Goal: Browse casually: Explore the website without a specific task or goal

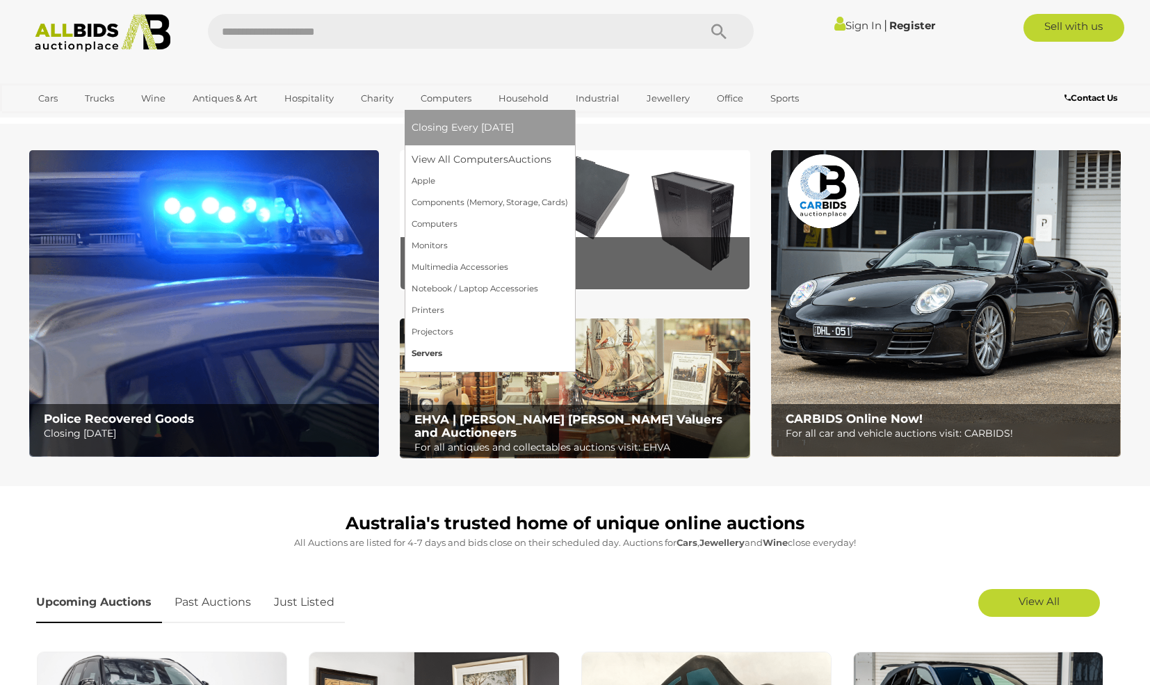
click at [430, 352] on link "Servers" at bounding box center [490, 354] width 156 height 22
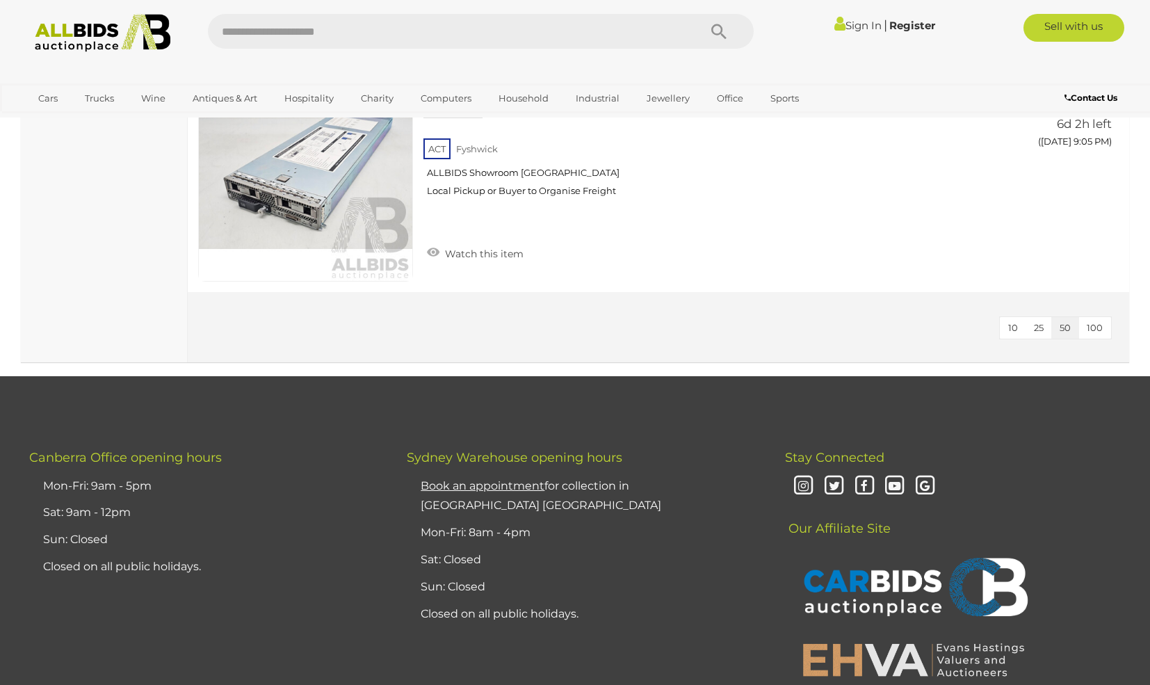
scroll to position [2908, 0]
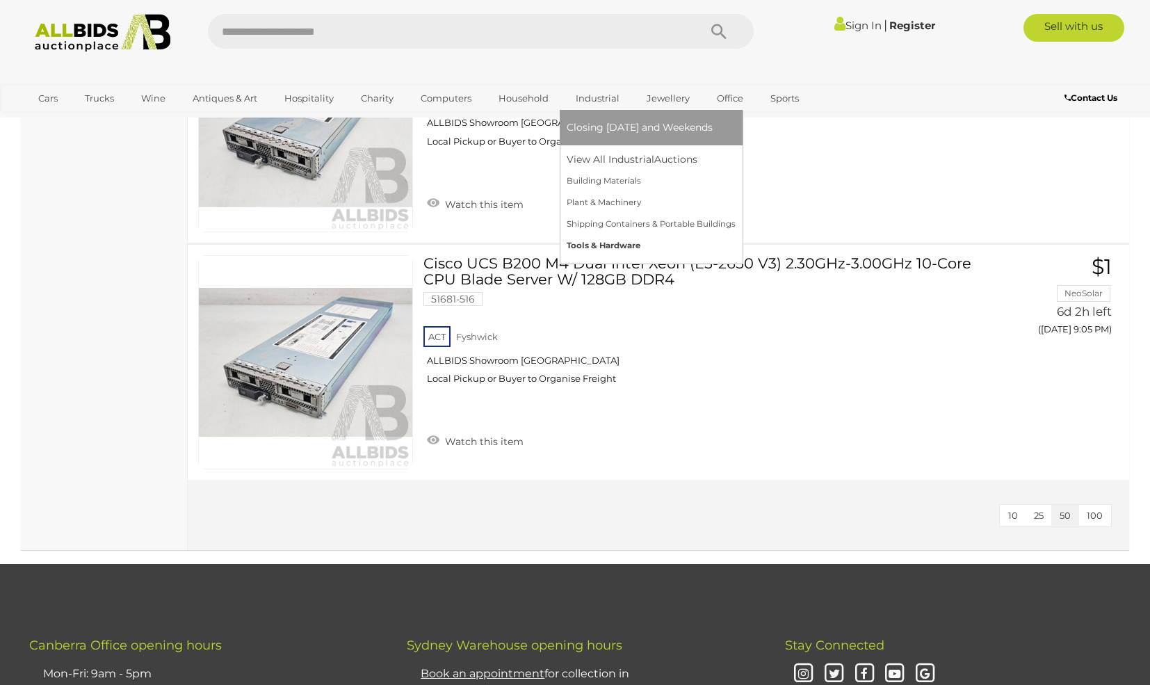
click at [605, 238] on link "Tools & Hardware" at bounding box center [651, 246] width 169 height 22
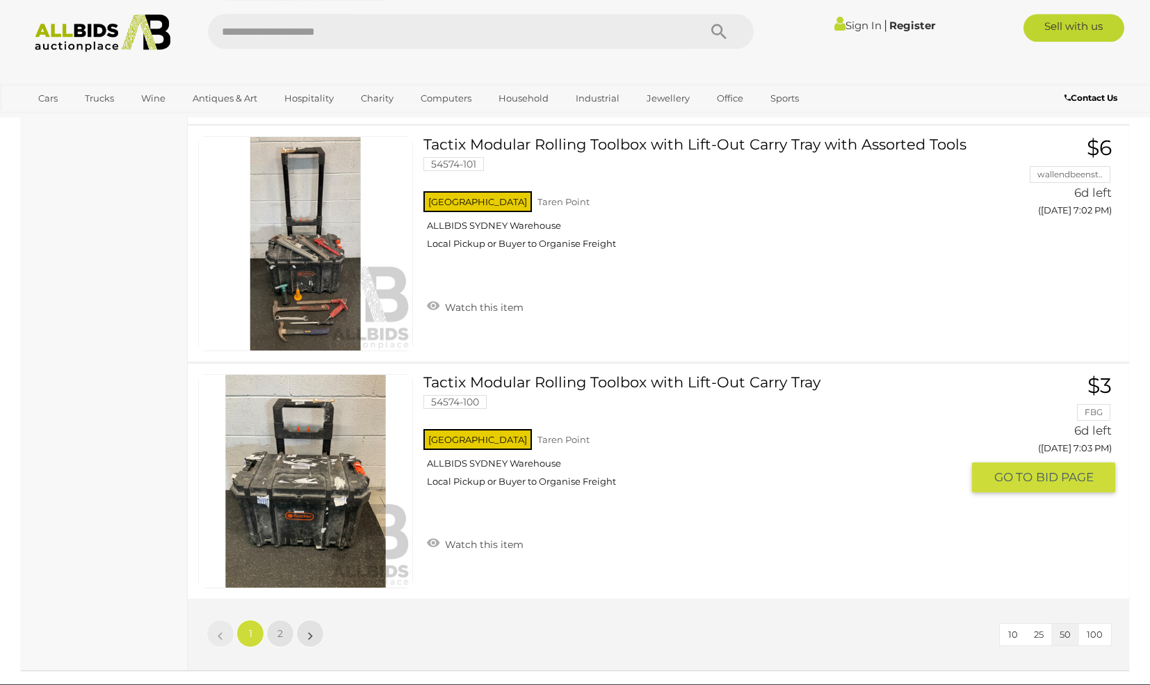
scroll to position [11560, 0]
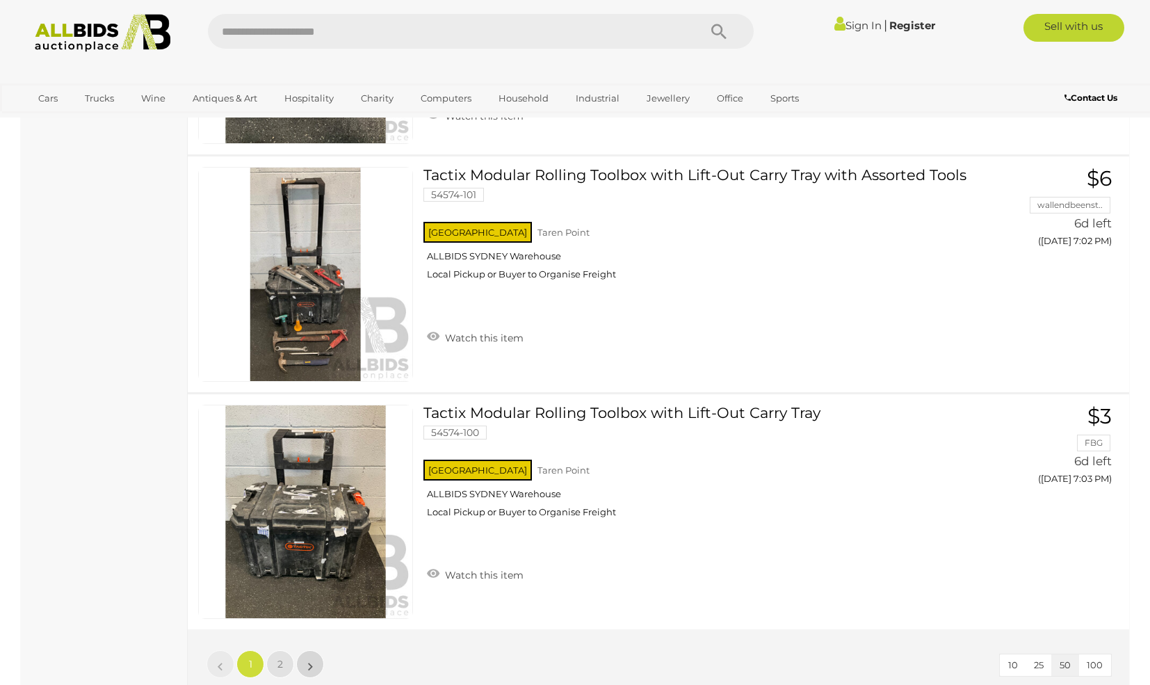
click at [313, 665] on link "»" at bounding box center [310, 664] width 28 height 28
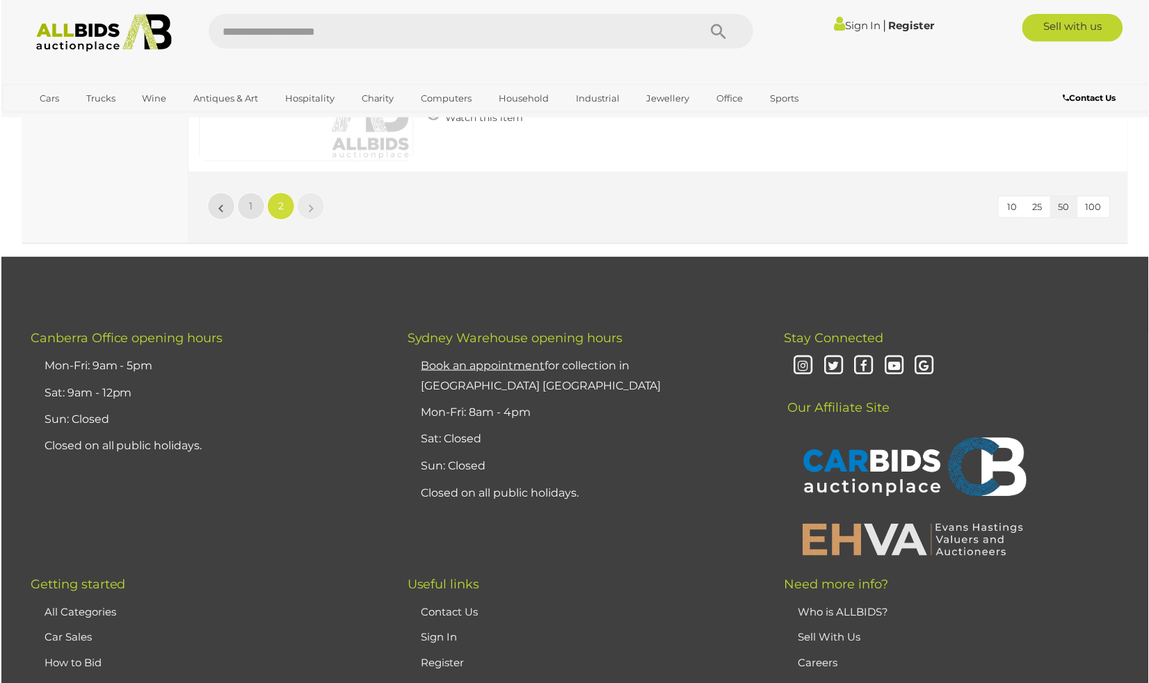
scroll to position [6206, 0]
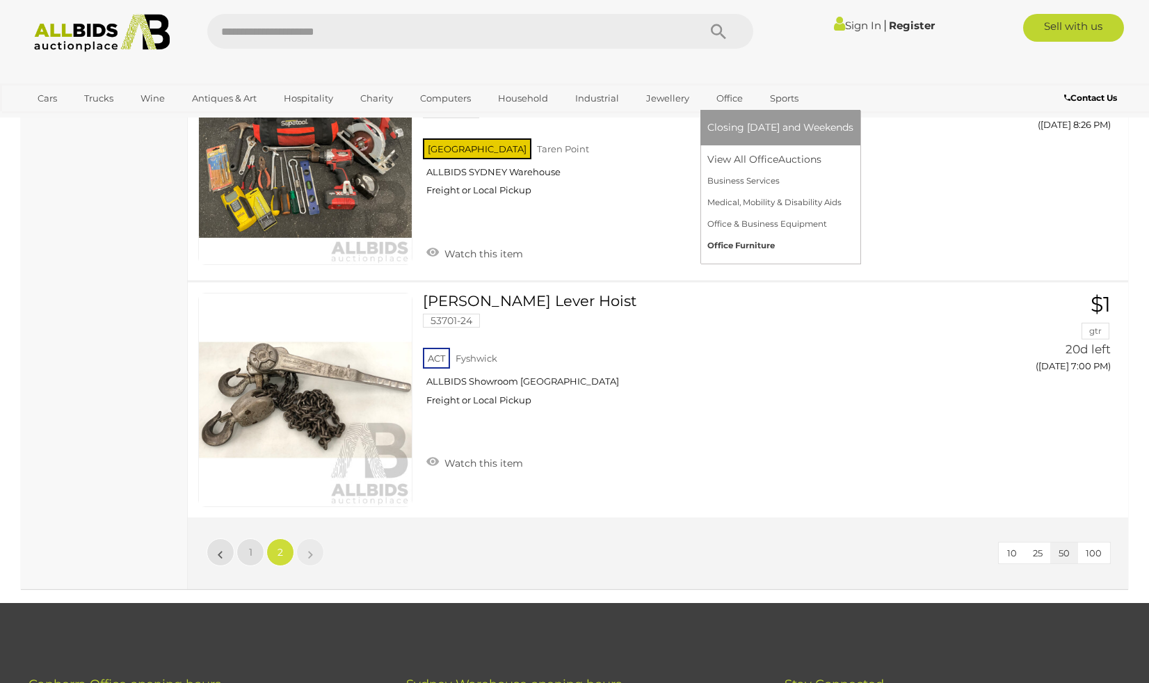
click at [738, 243] on link "Office Furniture" at bounding box center [780, 246] width 146 height 22
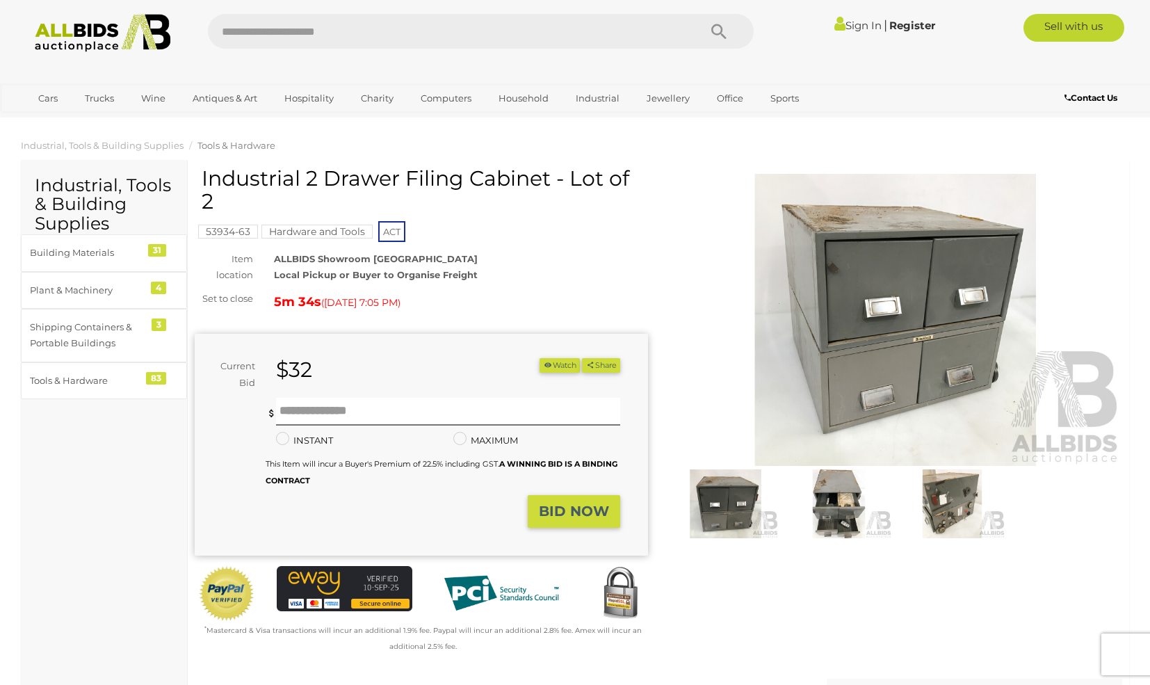
click at [717, 506] on img at bounding box center [725, 503] width 106 height 69
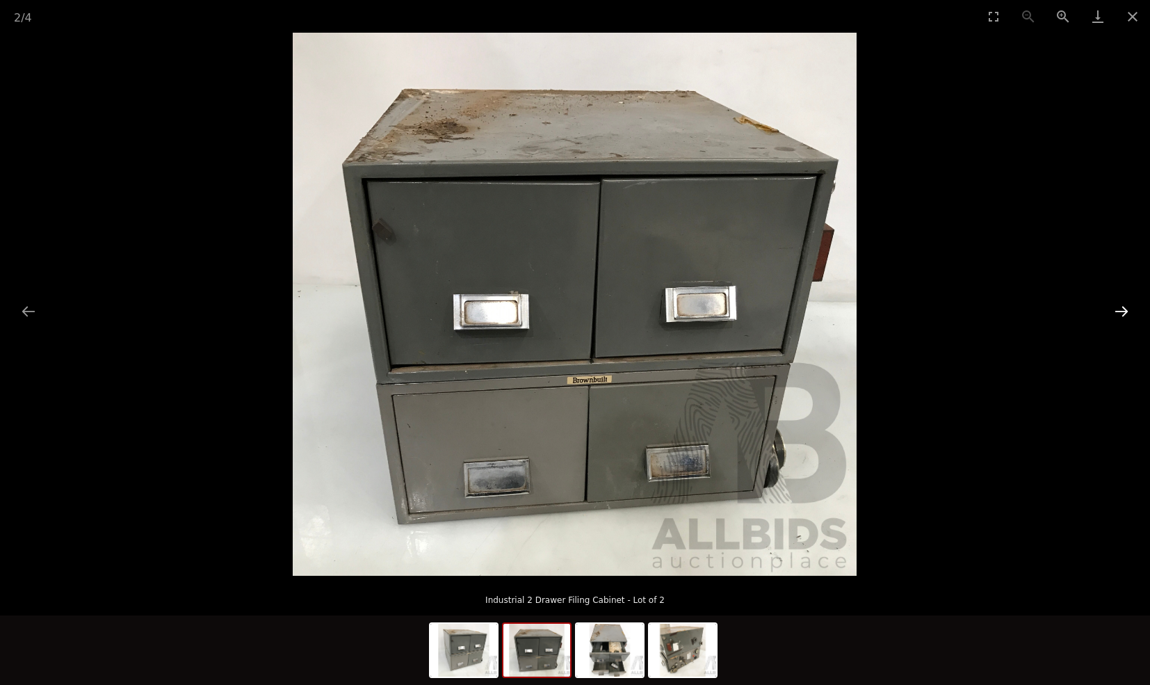
click at [1133, 299] on button "Next slide" at bounding box center [1121, 311] width 29 height 27
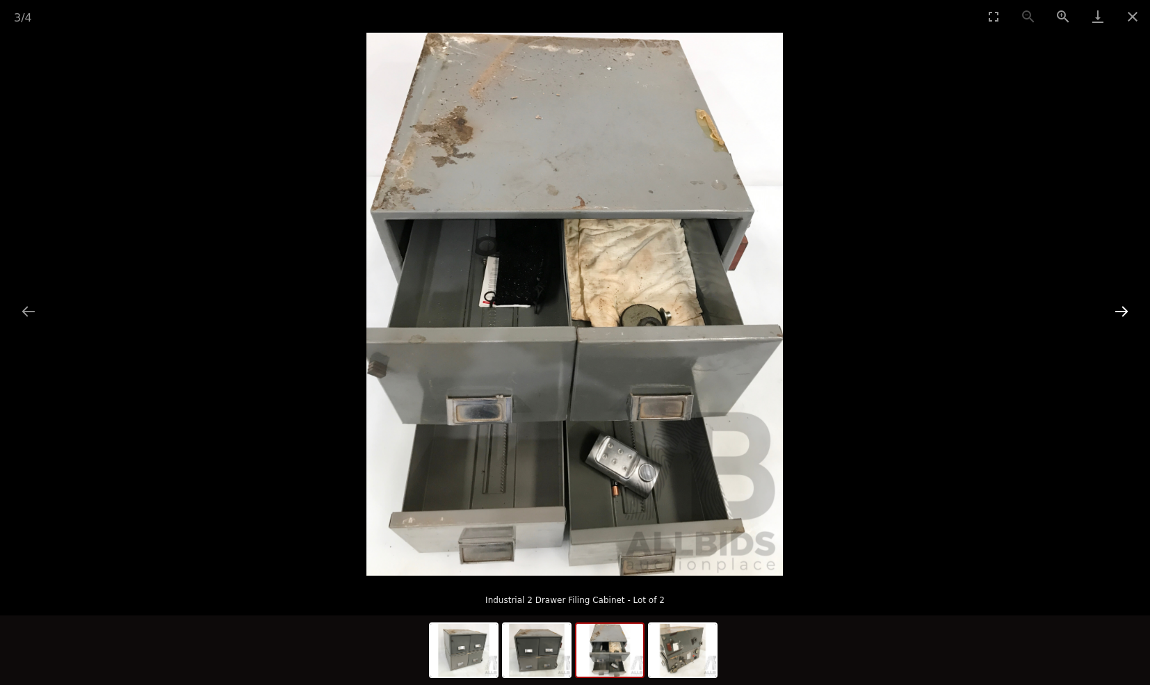
click at [1122, 307] on button "Next slide" at bounding box center [1121, 311] width 29 height 27
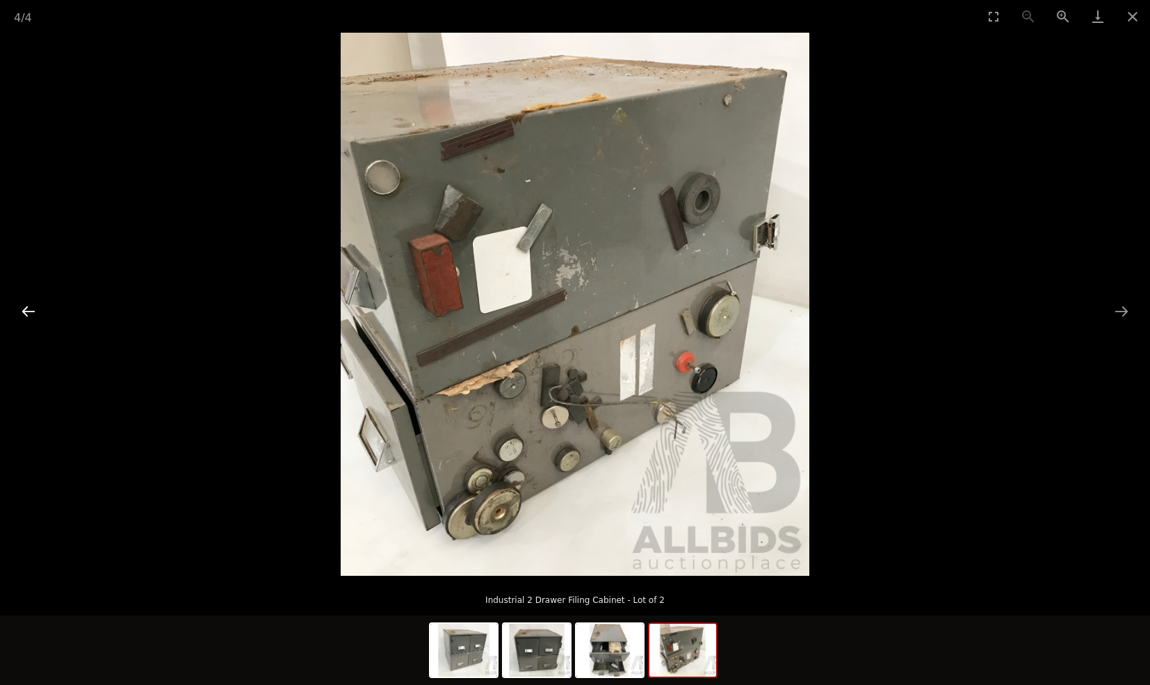
click at [29, 310] on button "Previous slide" at bounding box center [28, 311] width 29 height 27
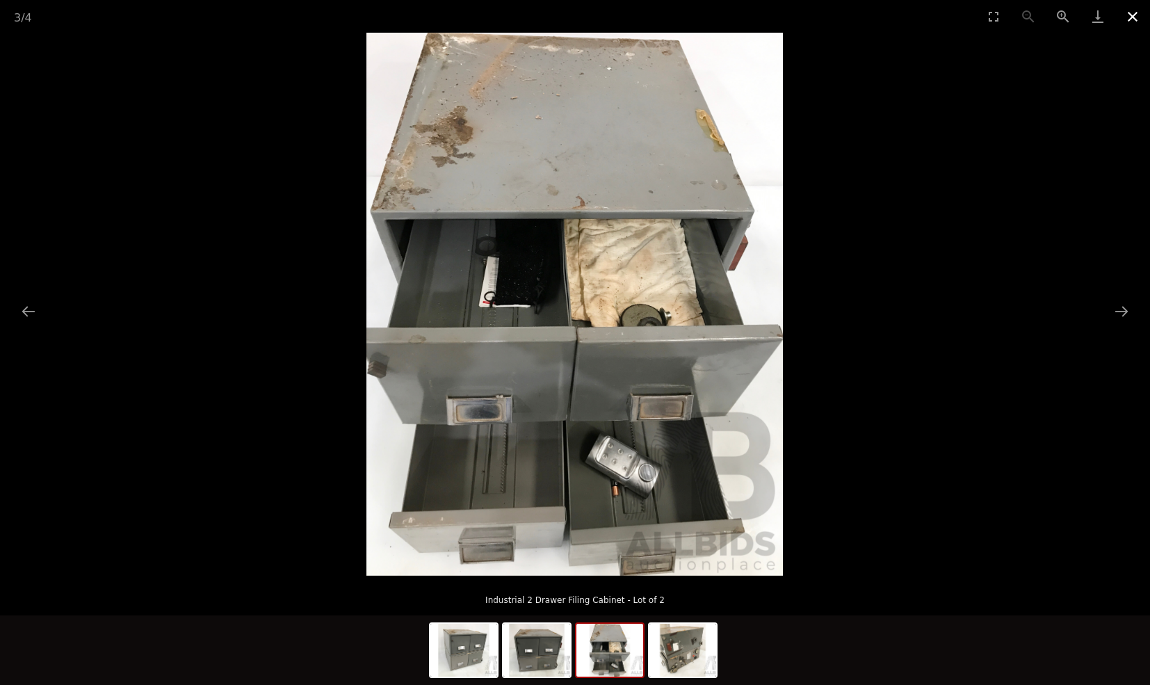
click at [1133, 17] on button "Close gallery" at bounding box center [1132, 16] width 35 height 33
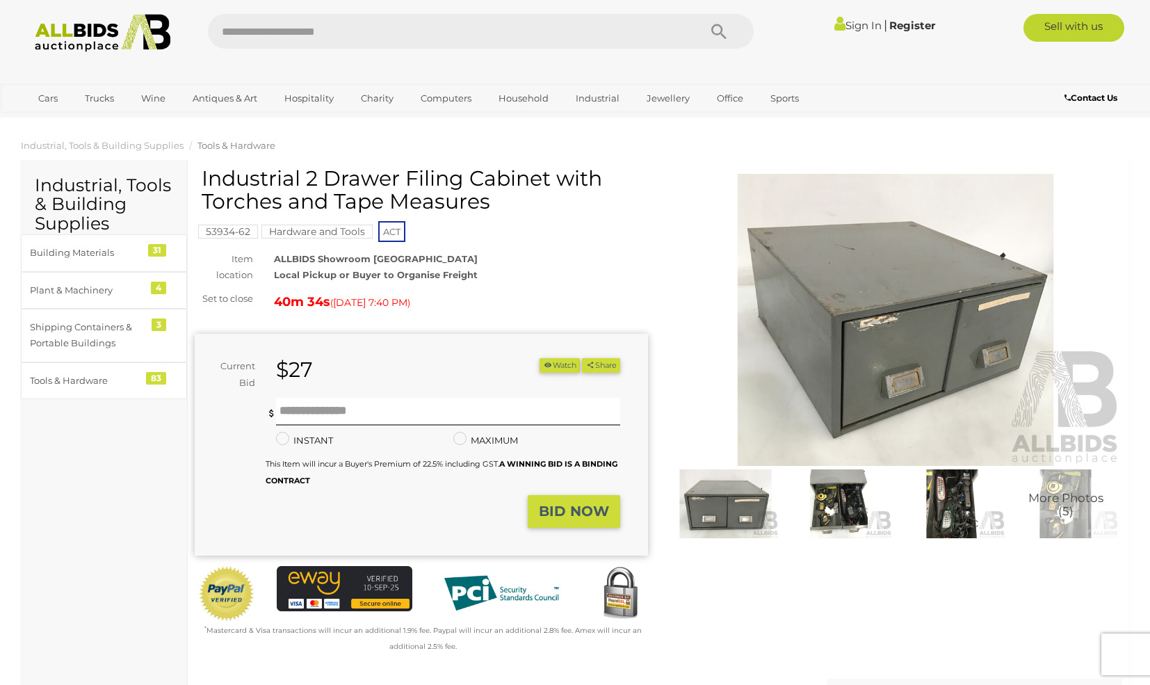
click at [925, 378] on img at bounding box center [895, 320] width 453 height 292
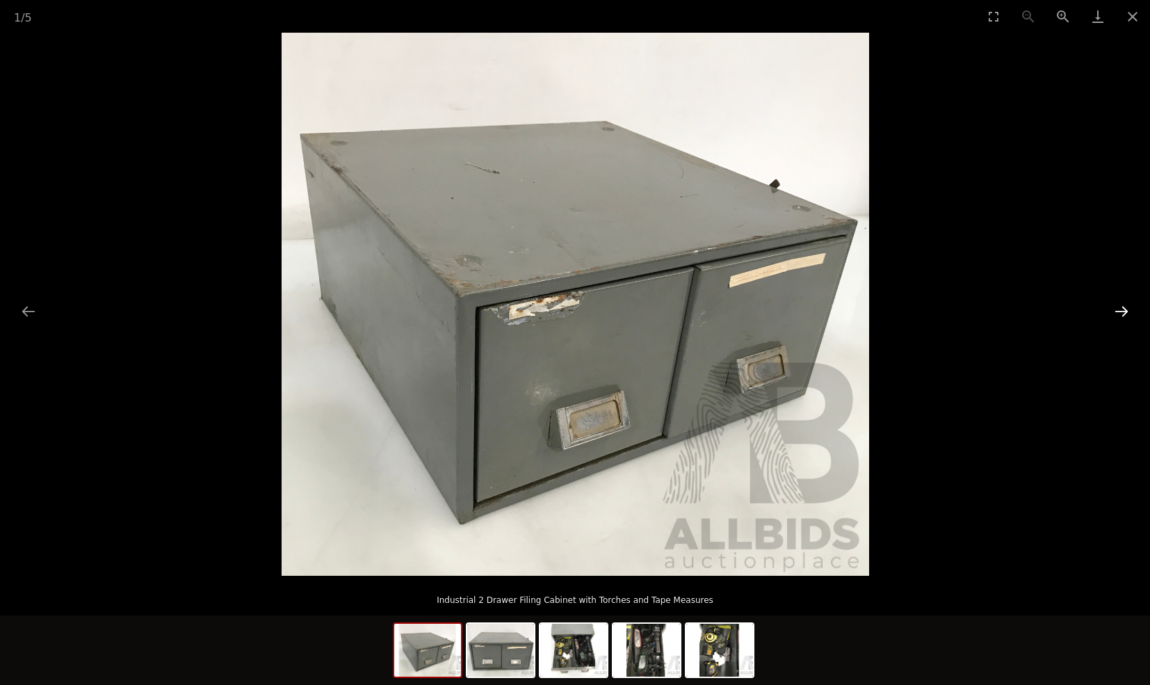
click at [1120, 312] on button "Next slide" at bounding box center [1121, 311] width 29 height 27
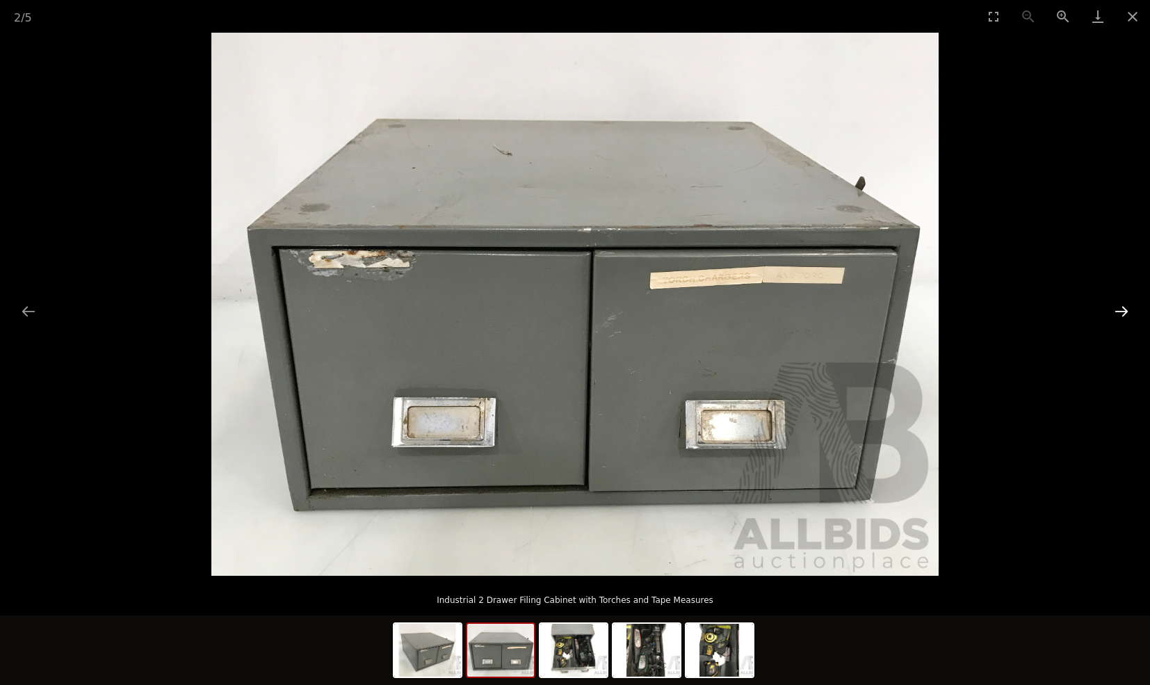
click at [1121, 312] on button "Next slide" at bounding box center [1121, 311] width 29 height 27
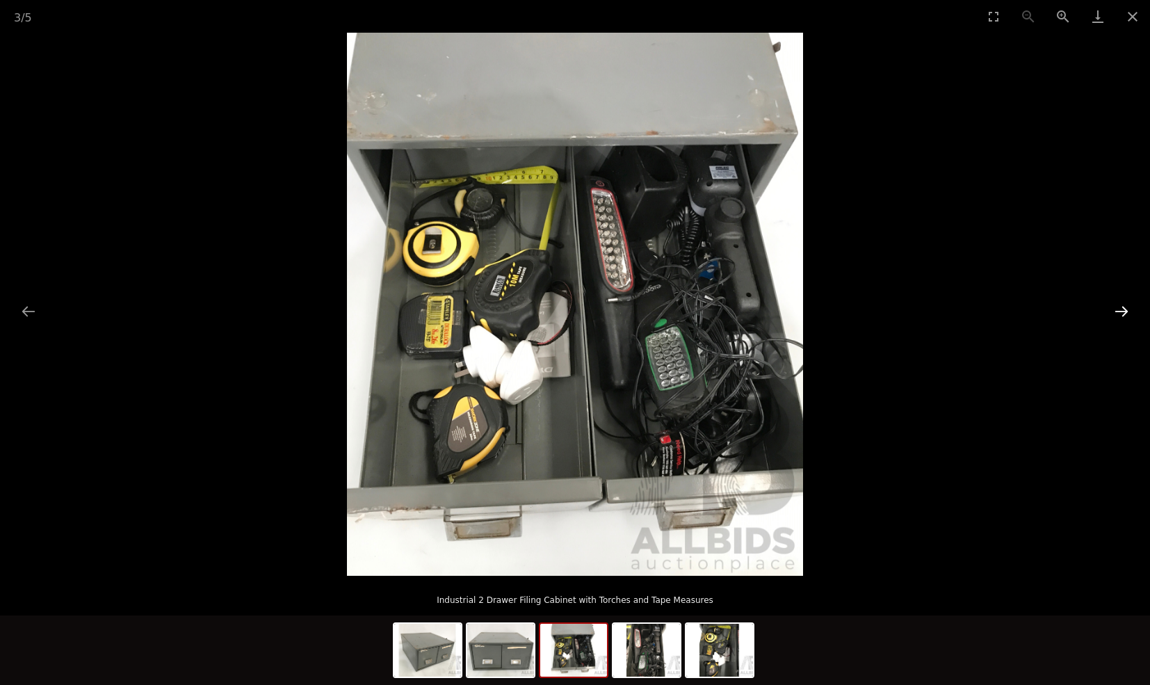
click at [1123, 313] on button "Next slide" at bounding box center [1121, 311] width 29 height 27
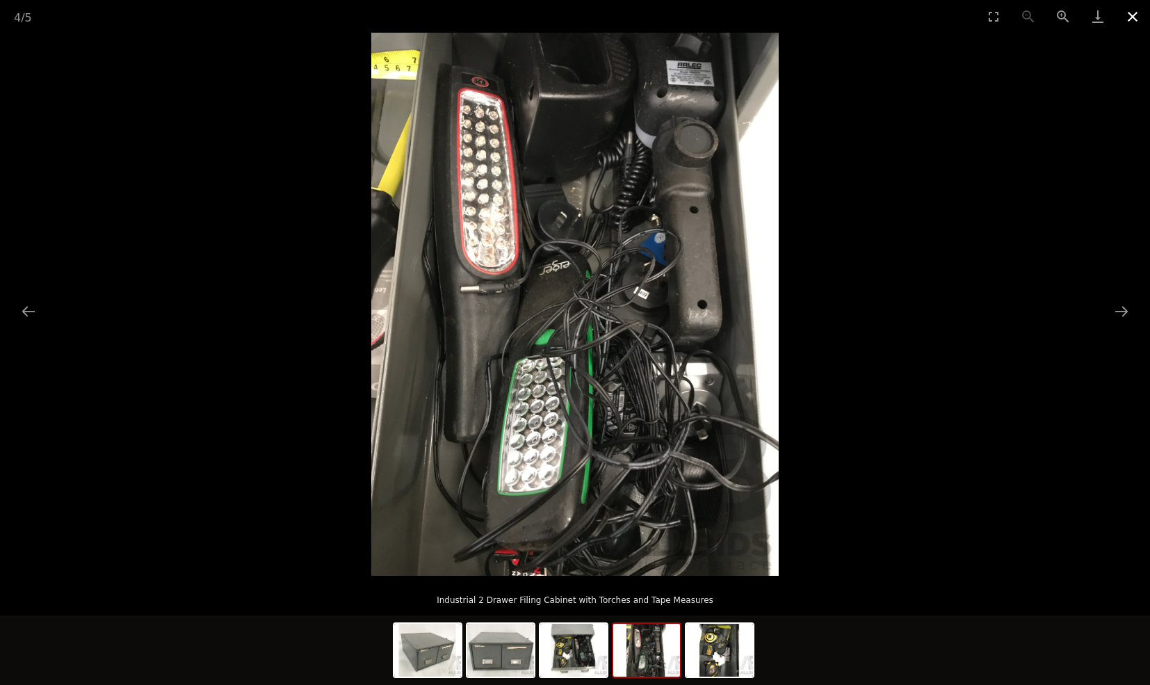
click at [1137, 13] on button "Close gallery" at bounding box center [1132, 16] width 35 height 33
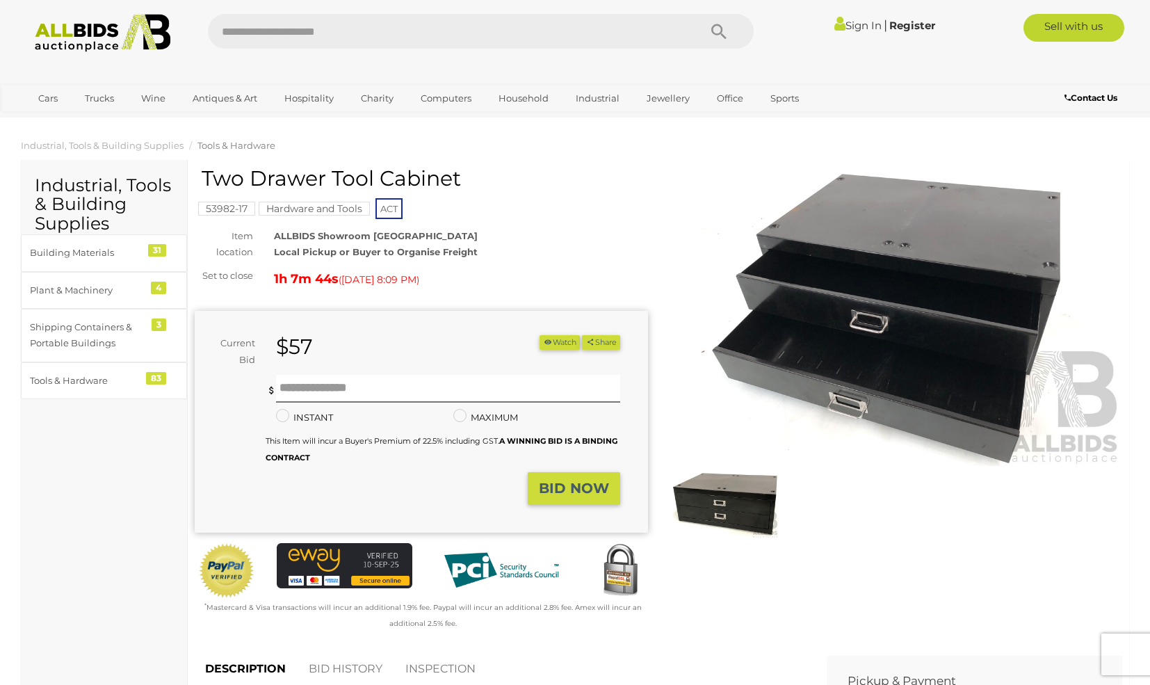
click at [878, 319] on img at bounding box center [895, 320] width 453 height 292
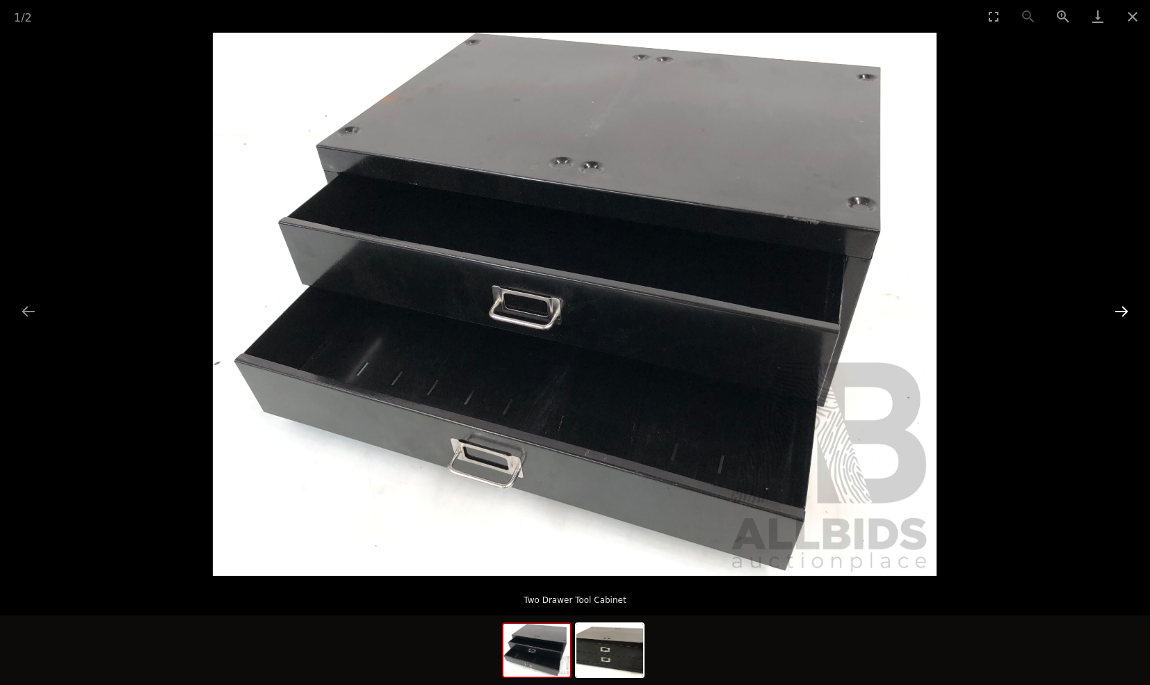
click at [1126, 309] on button "Next slide" at bounding box center [1121, 311] width 29 height 27
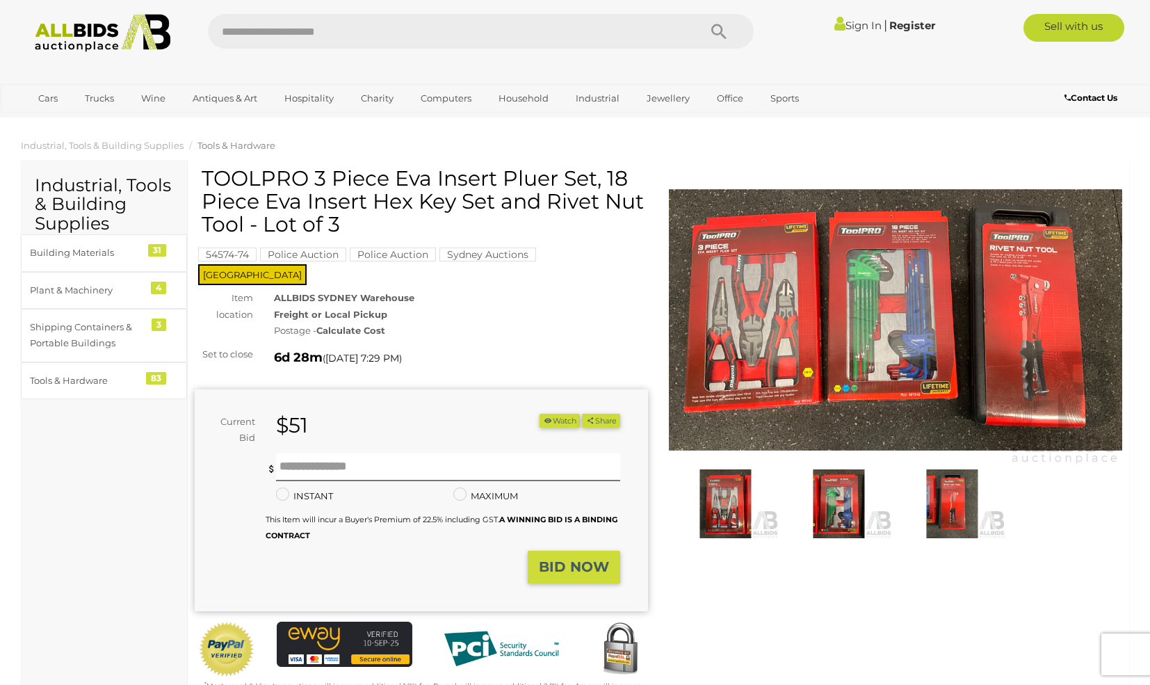
click at [932, 324] on img at bounding box center [895, 320] width 453 height 292
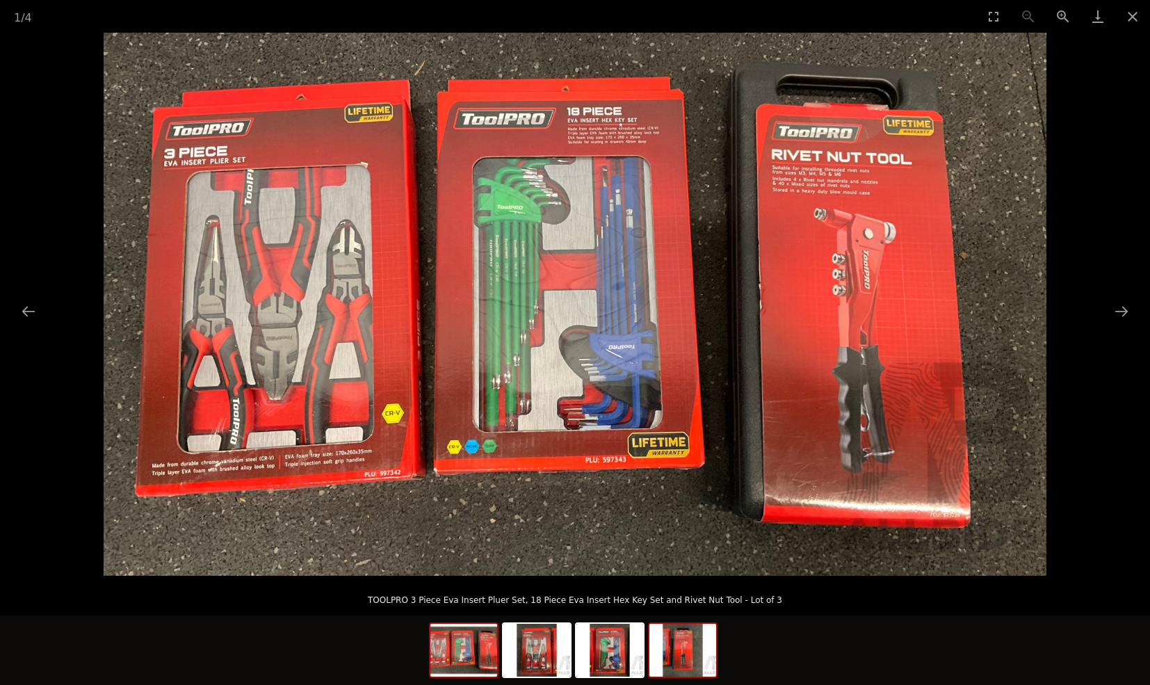
click at [688, 668] on img at bounding box center [682, 650] width 67 height 53
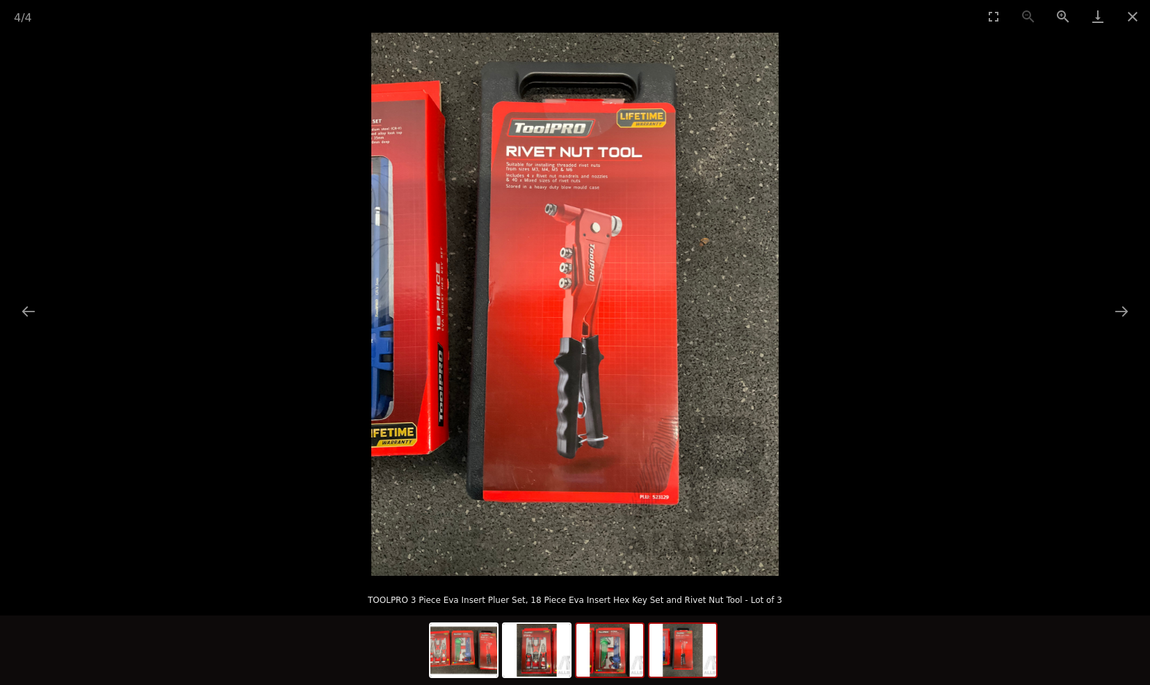
click at [607, 657] on img at bounding box center [609, 650] width 67 height 53
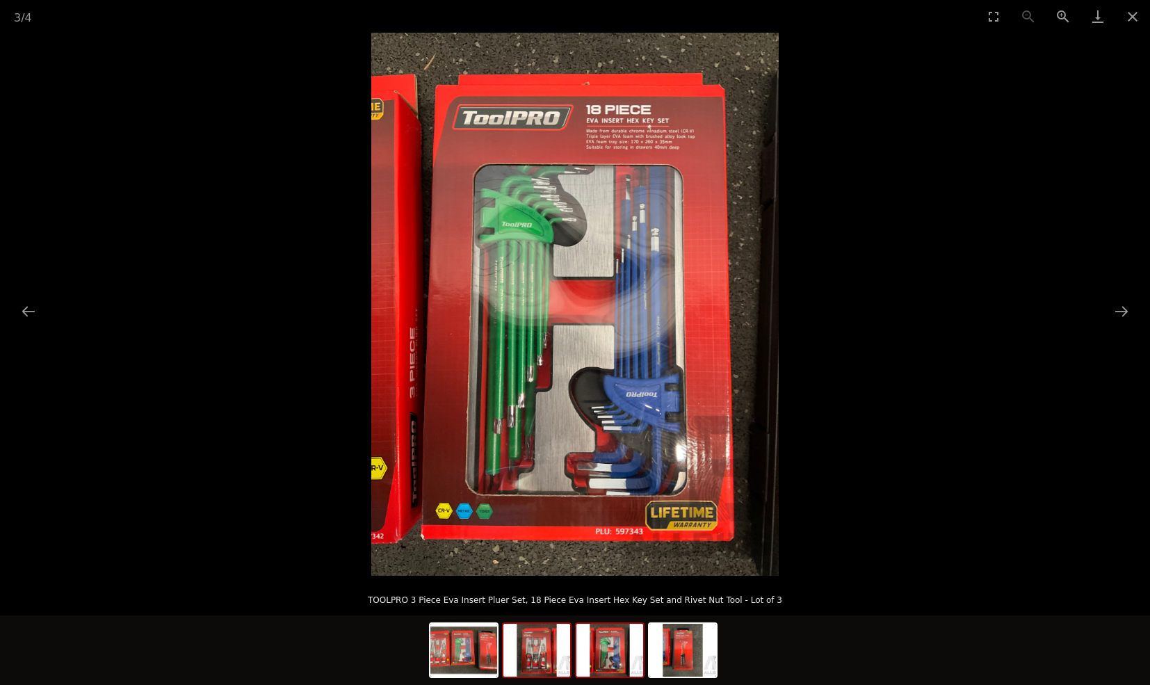
click at [533, 660] on img at bounding box center [536, 650] width 67 height 53
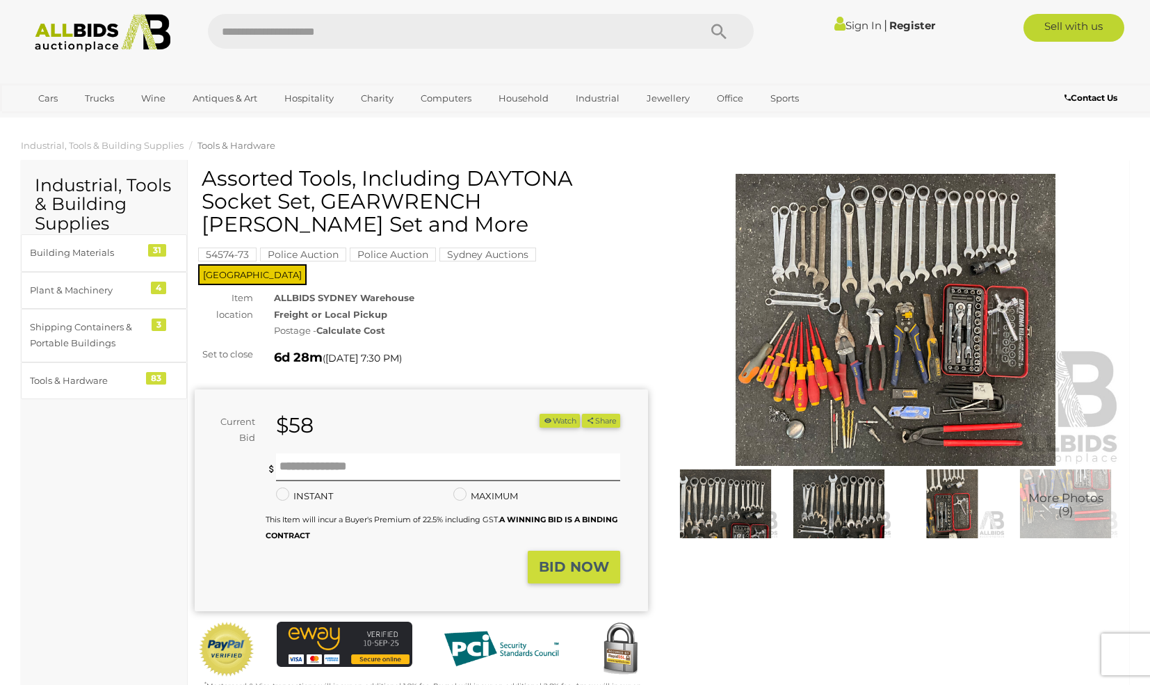
click at [889, 312] on img at bounding box center [895, 320] width 453 height 292
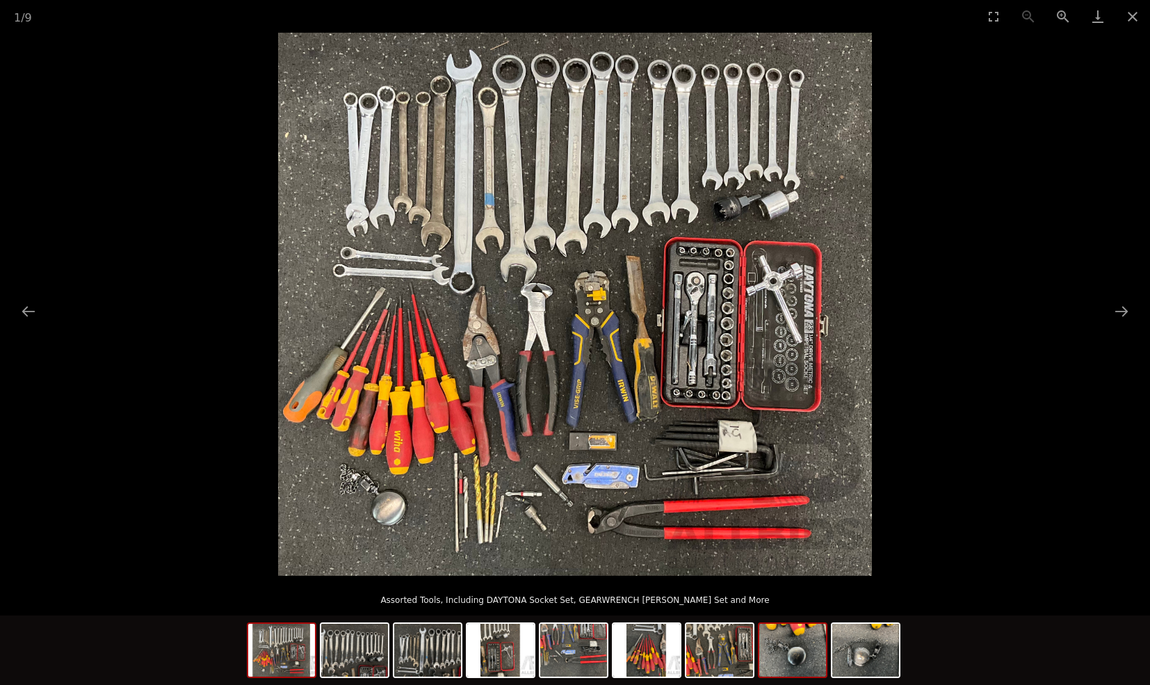
click at [795, 649] on img at bounding box center [792, 650] width 67 height 53
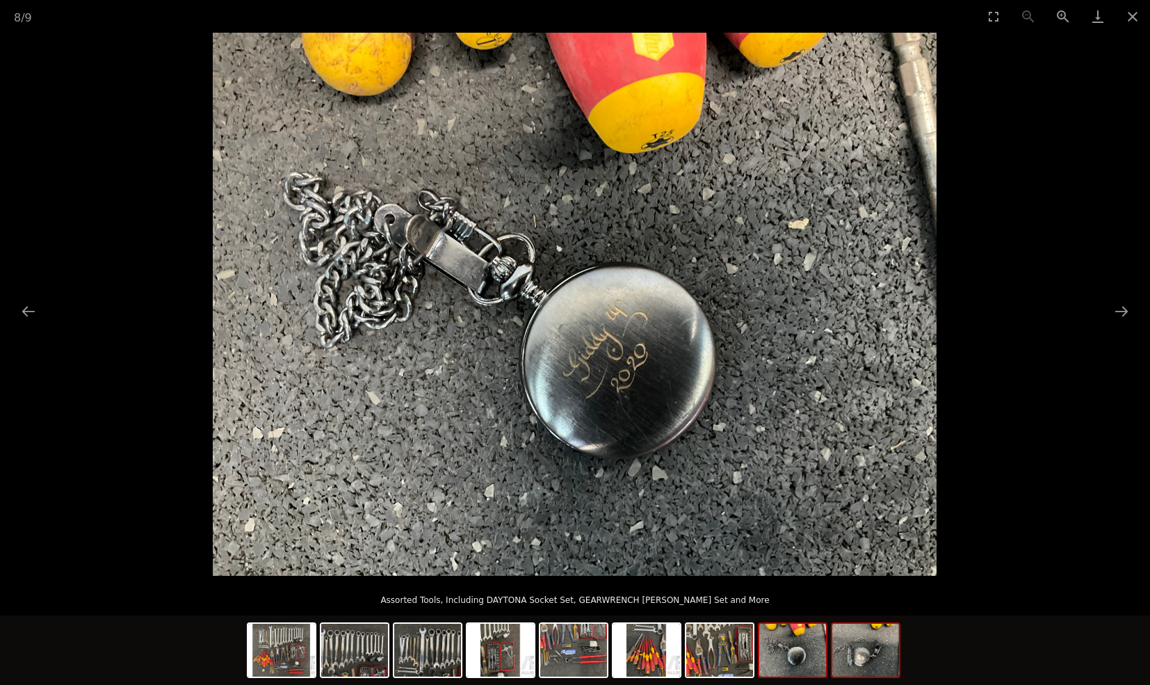
click at [876, 650] on img at bounding box center [865, 650] width 67 height 53
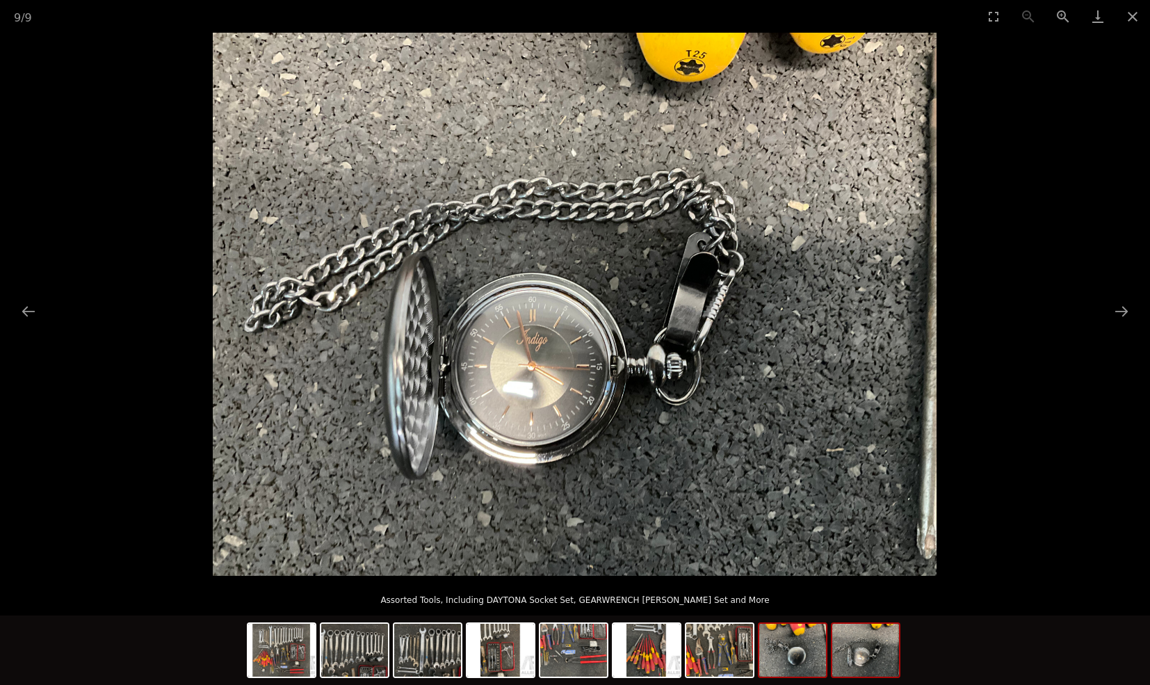
click at [793, 658] on img at bounding box center [792, 650] width 67 height 53
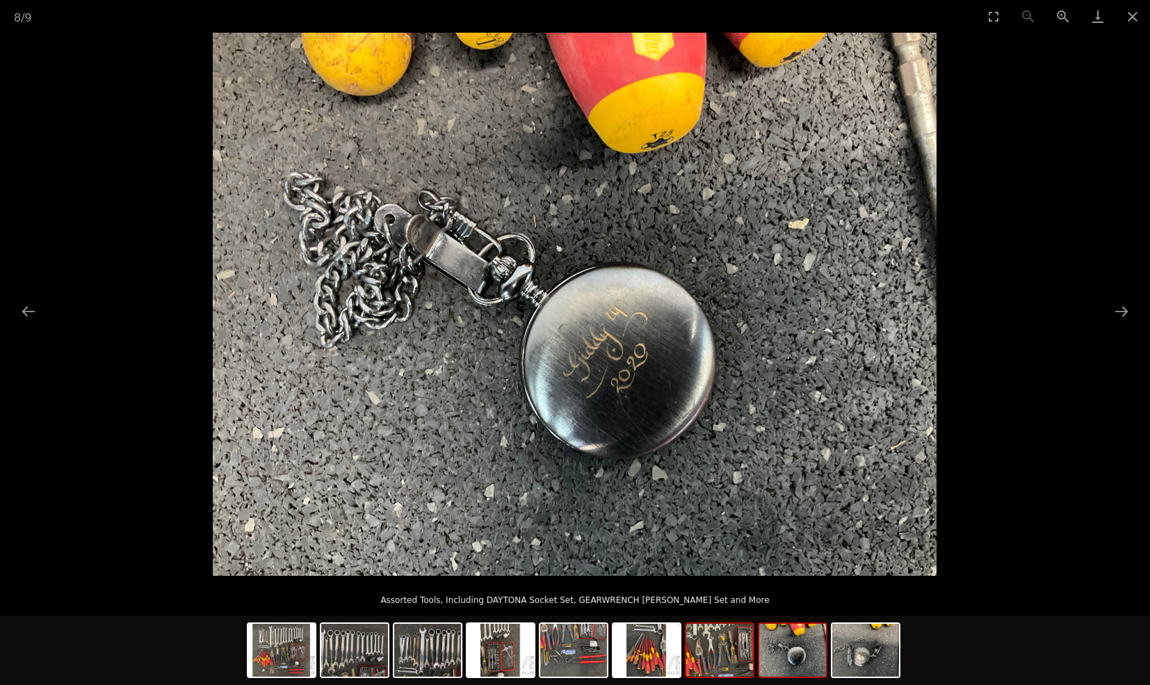
click at [733, 665] on img at bounding box center [719, 650] width 67 height 53
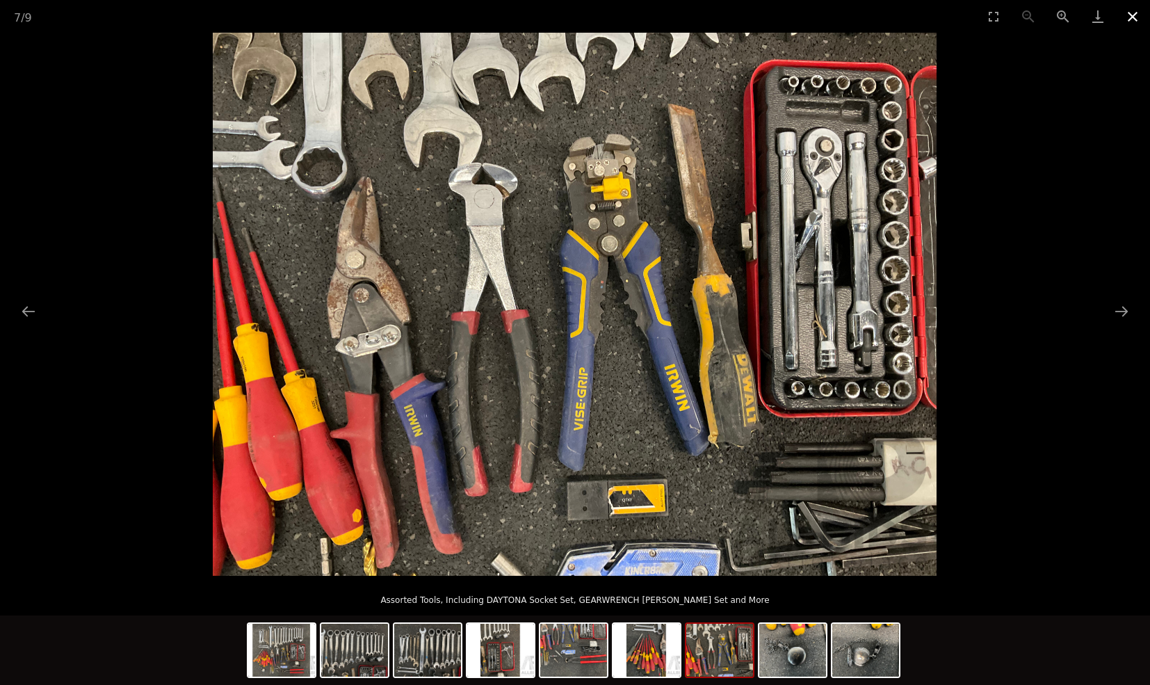
click at [1132, 17] on button "Close gallery" at bounding box center [1132, 16] width 35 height 33
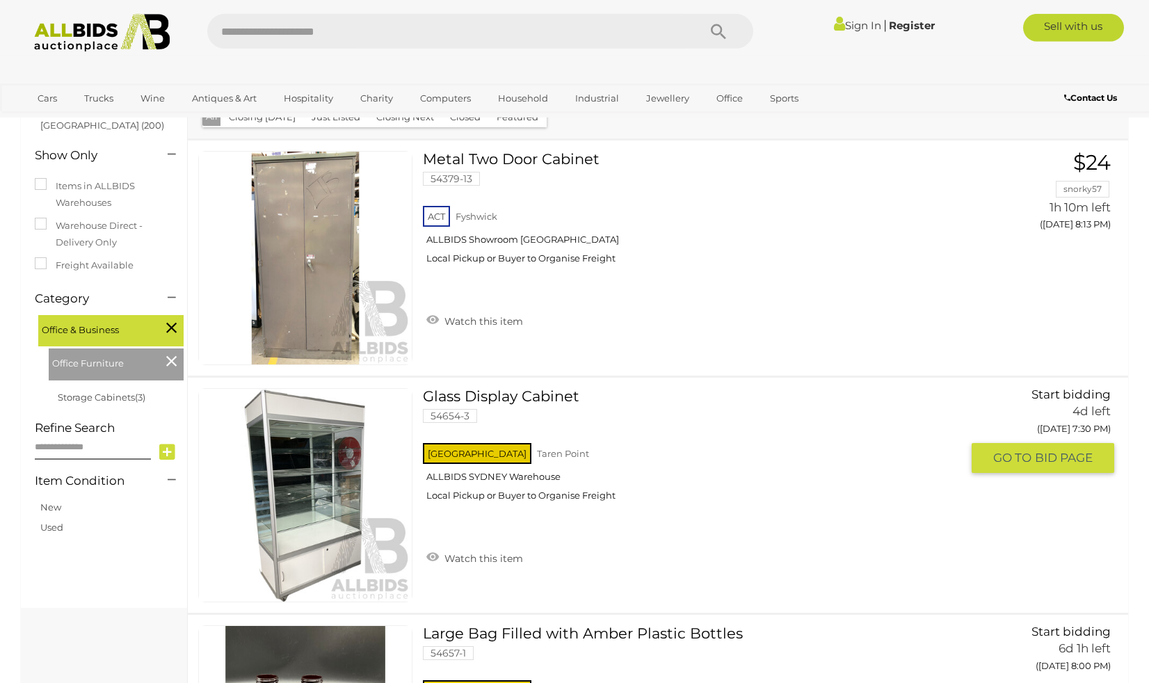
scroll to position [142, 0]
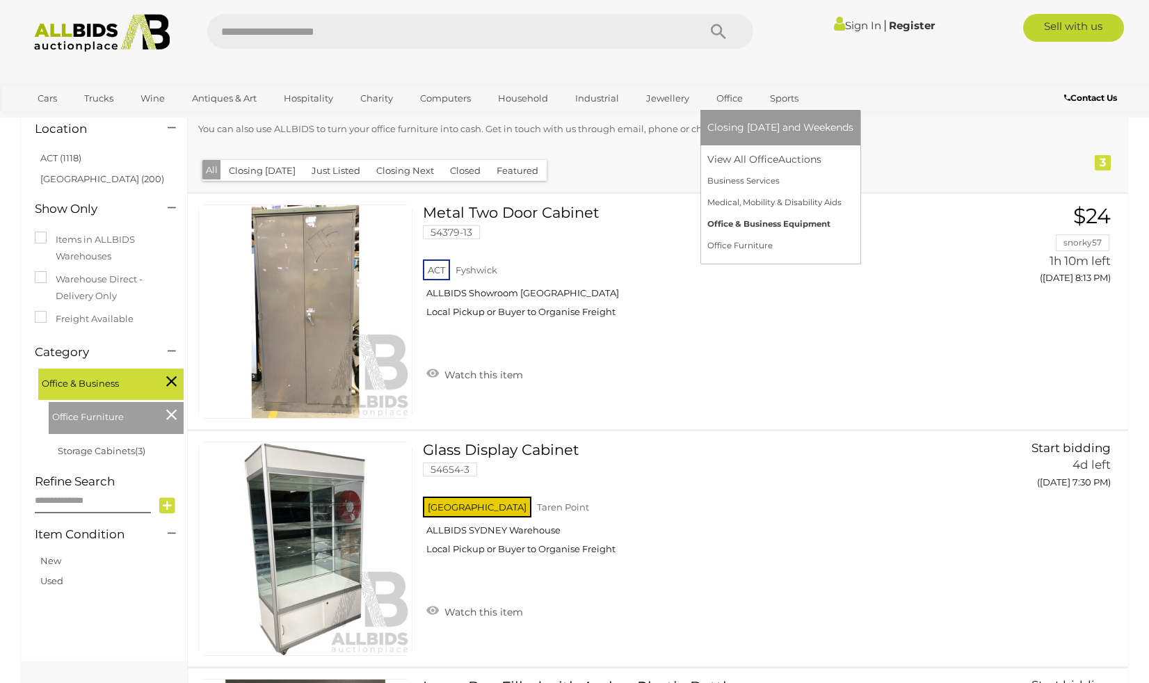
click at [737, 224] on link "Office & Business Equipment" at bounding box center [780, 224] width 146 height 22
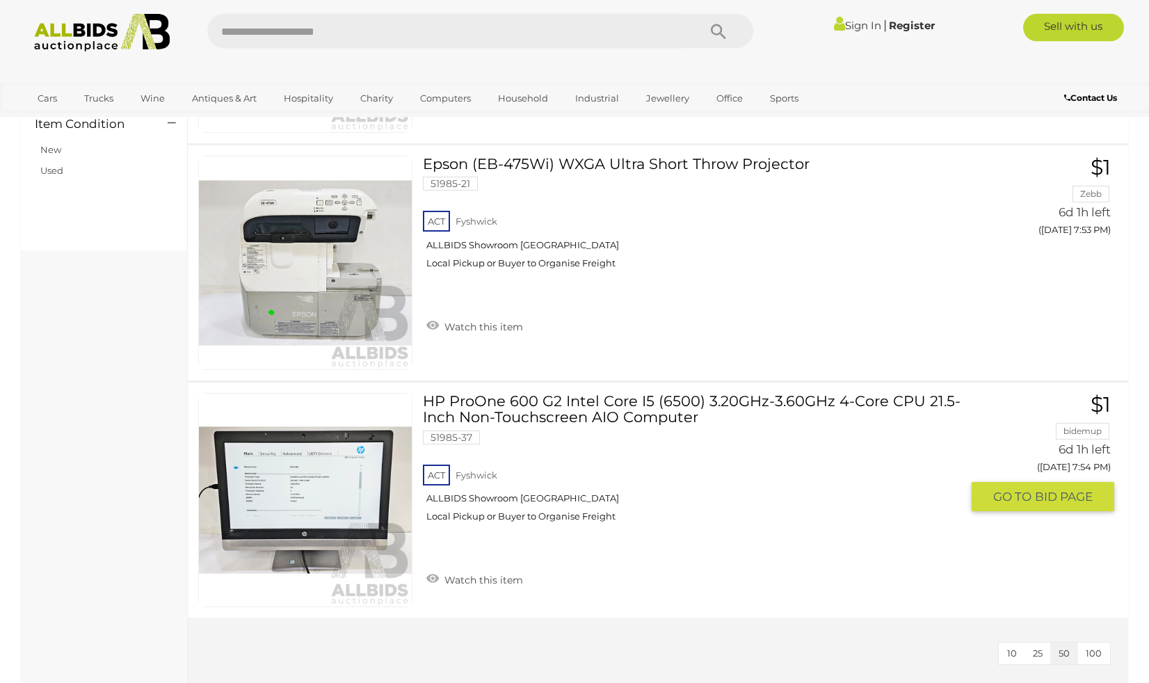
scroll to position [638, 0]
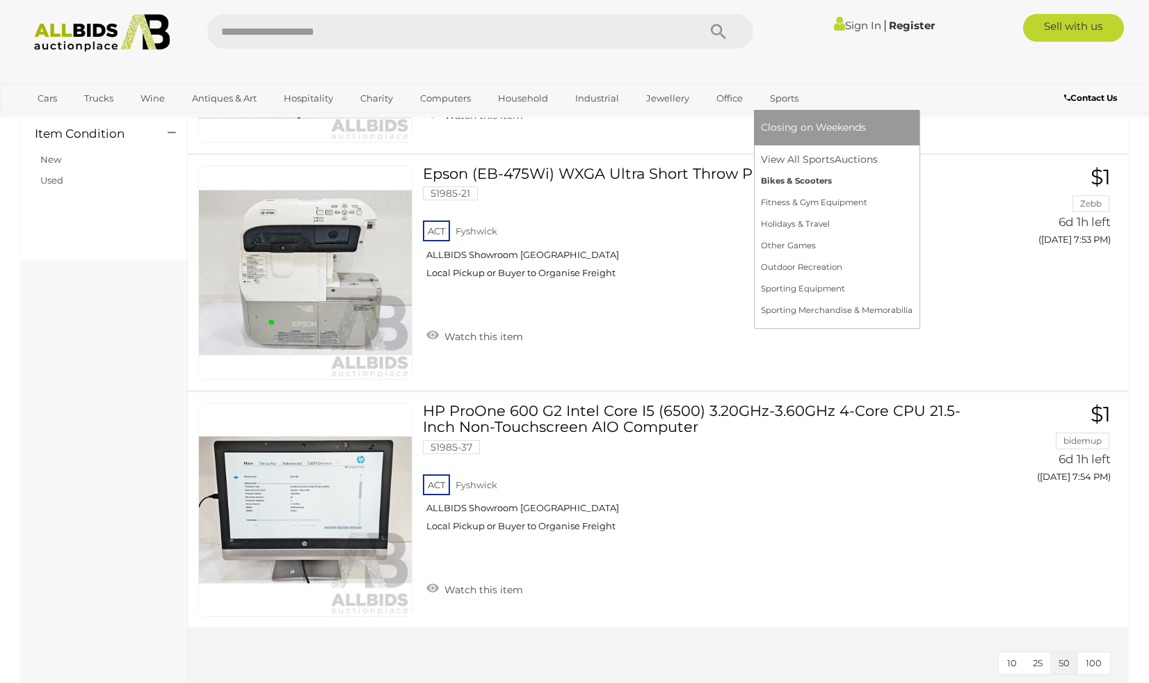
click at [803, 184] on link "Bikes & Scooters" at bounding box center [837, 181] width 152 height 22
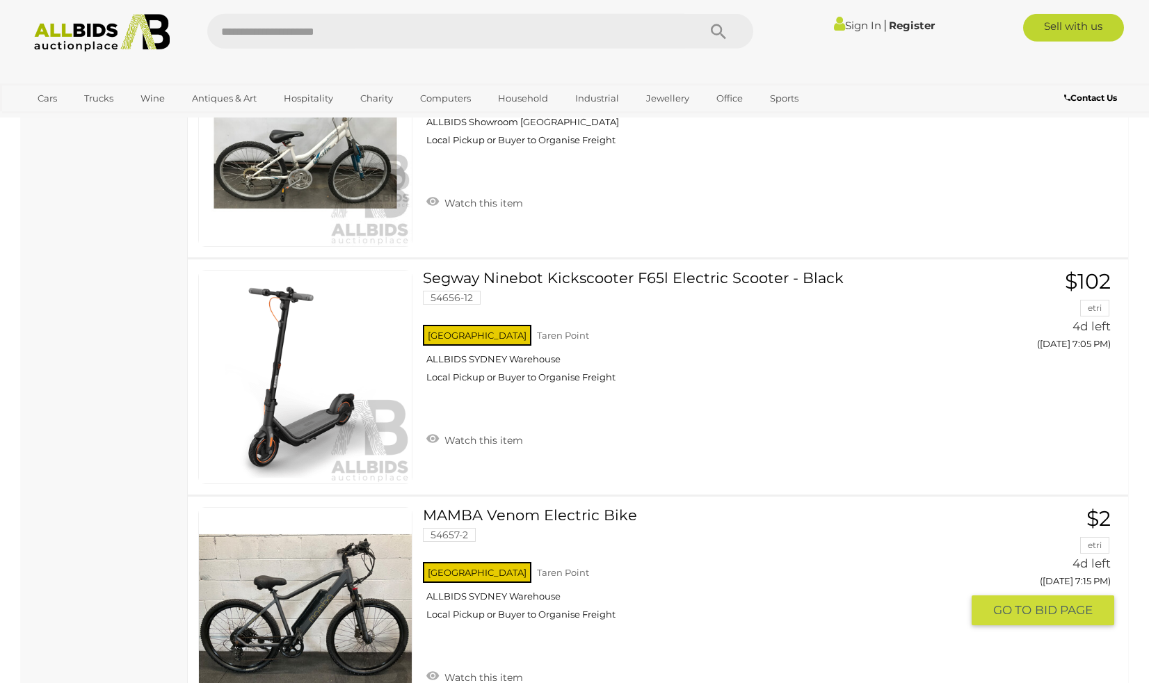
scroll to position [1489, 0]
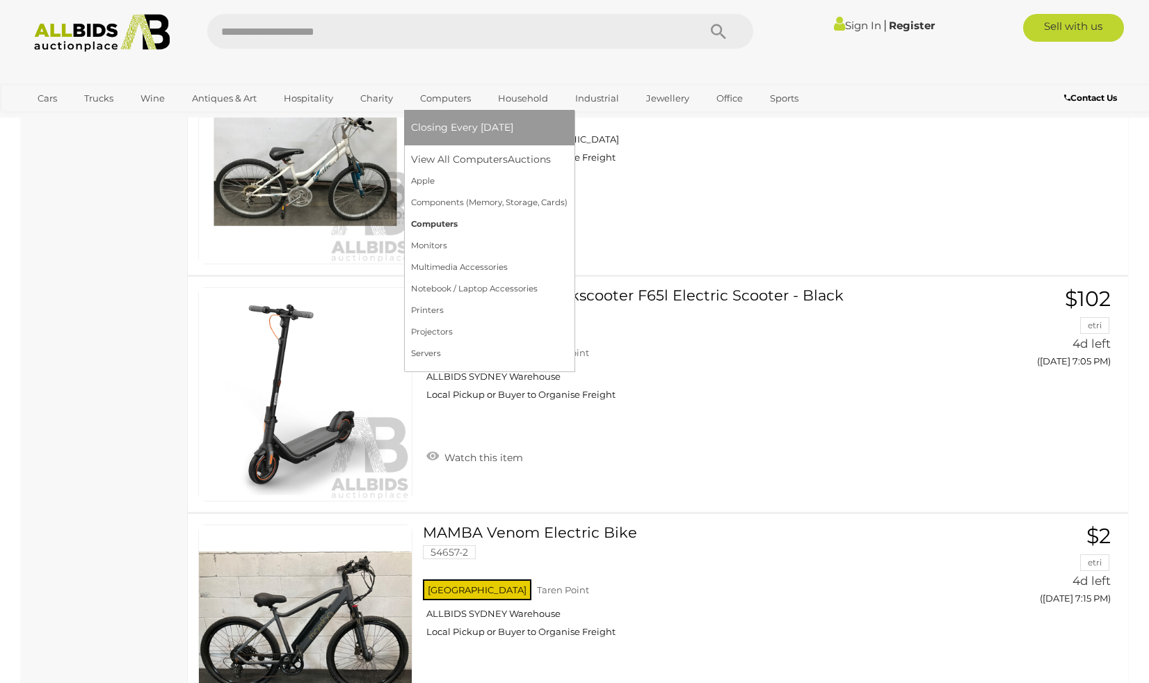
click at [447, 222] on link "Computers" at bounding box center [489, 224] width 156 height 22
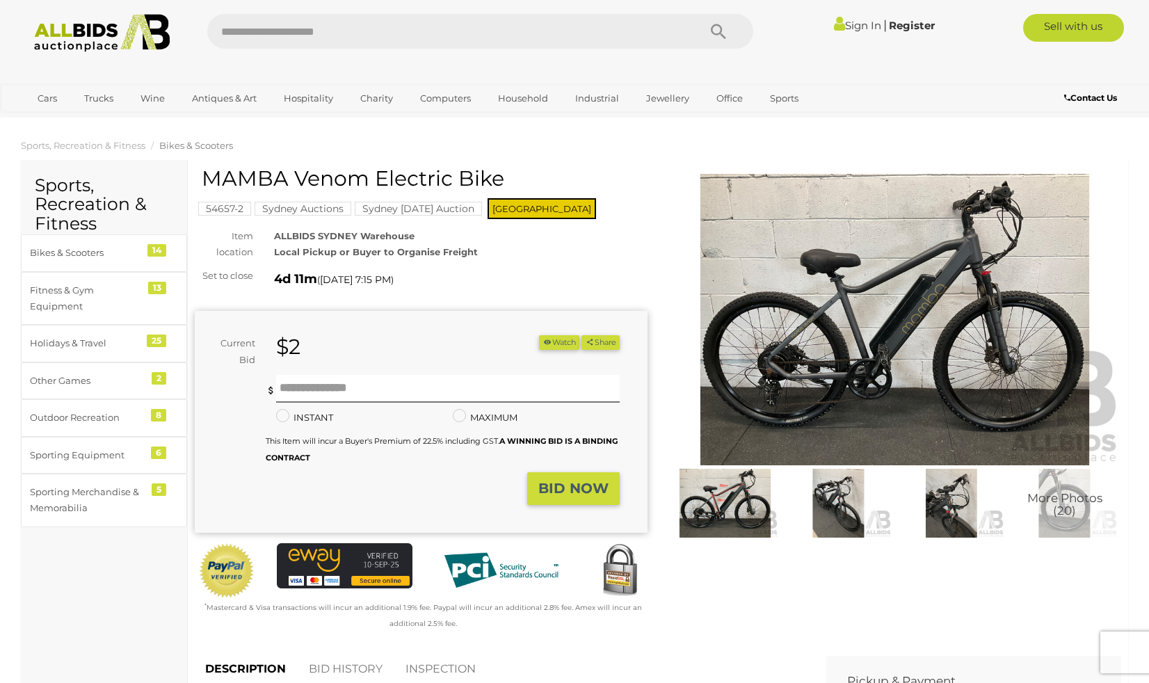
click at [896, 328] on img at bounding box center [894, 320] width 453 height 292
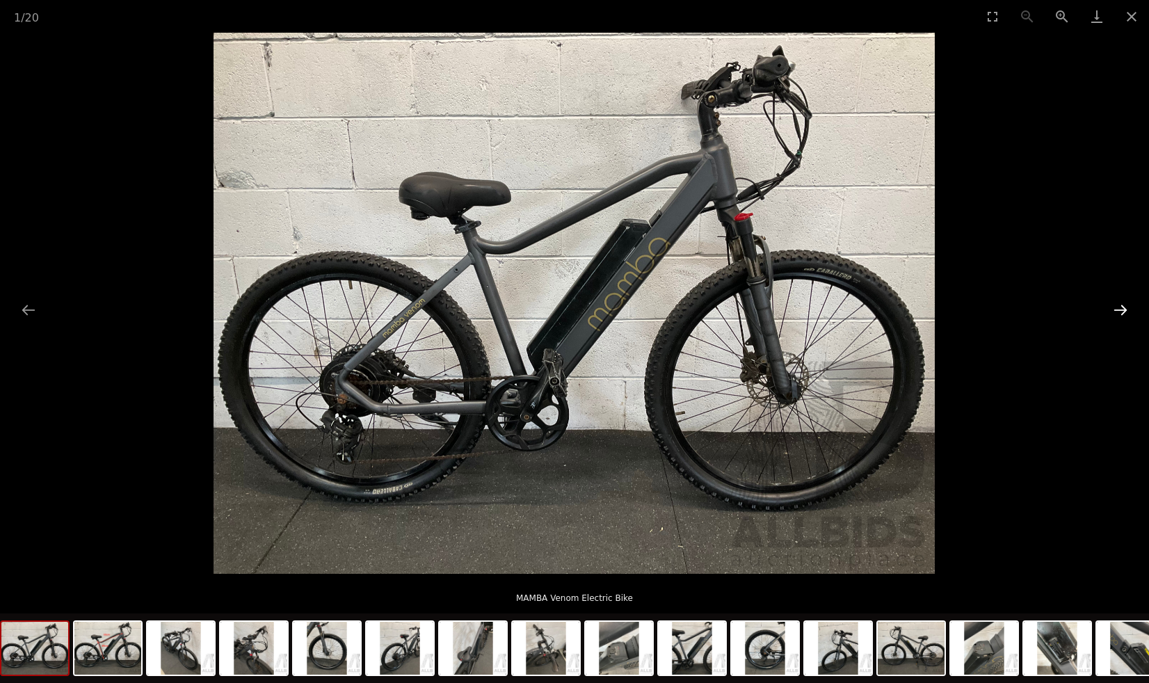
click at [1113, 308] on button "Next slide" at bounding box center [1120, 309] width 29 height 27
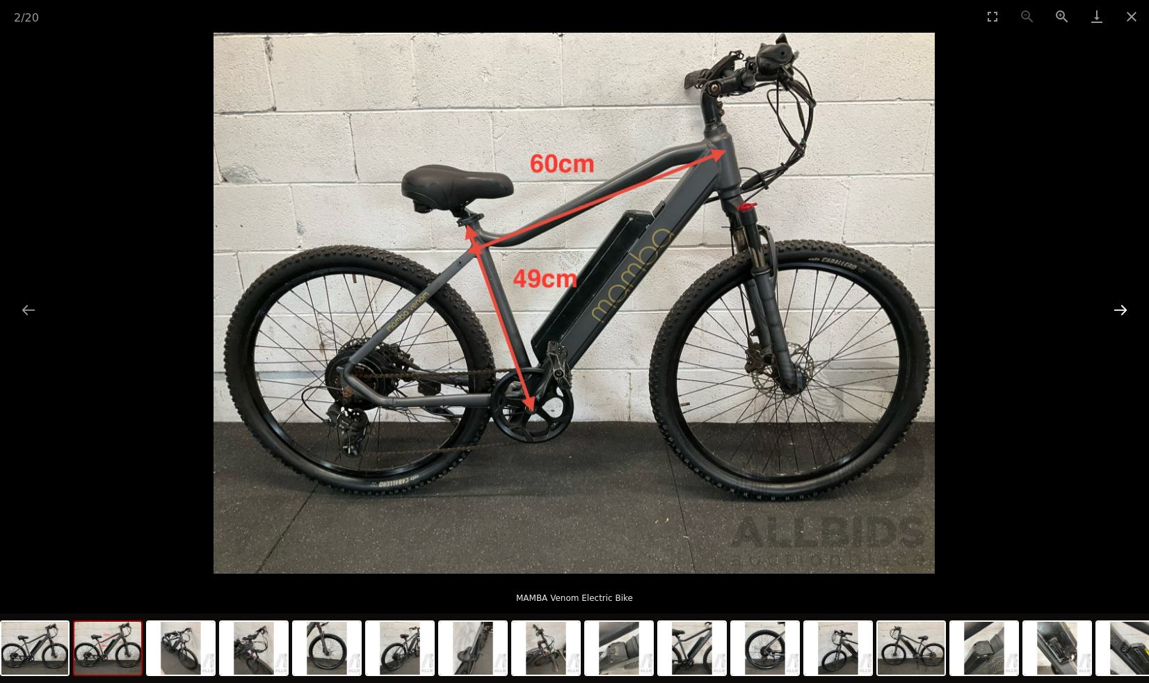
click at [1111, 309] on button "Next slide" at bounding box center [1120, 309] width 29 height 27
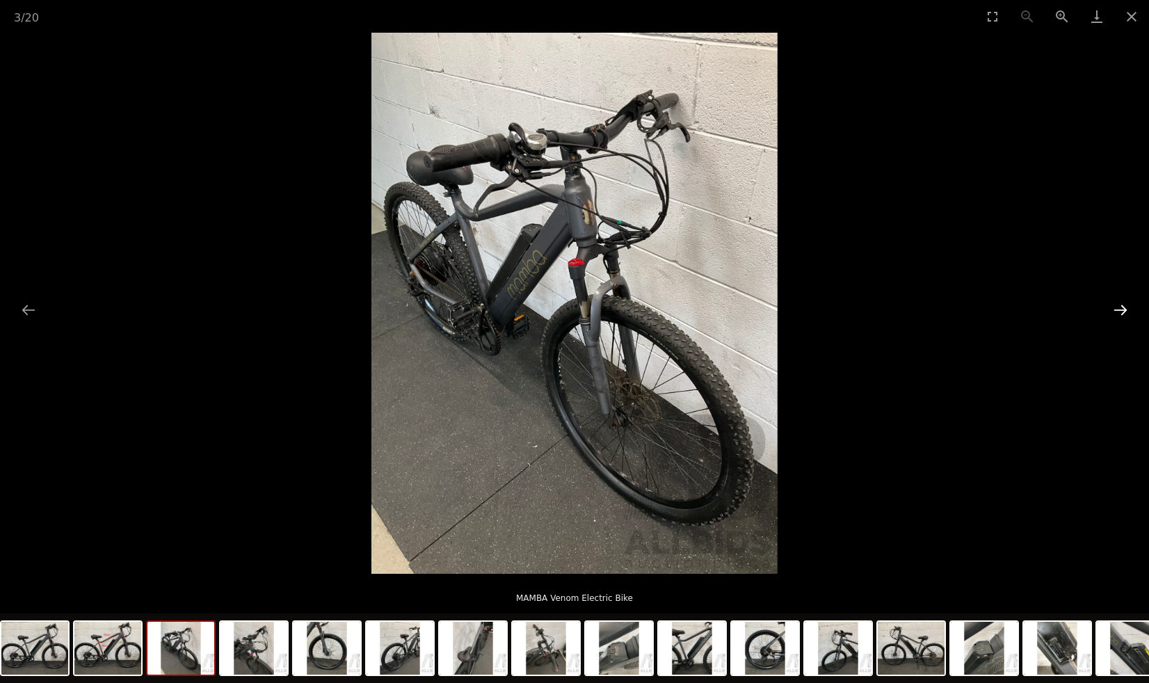
click at [1111, 309] on button "Next slide" at bounding box center [1120, 309] width 29 height 27
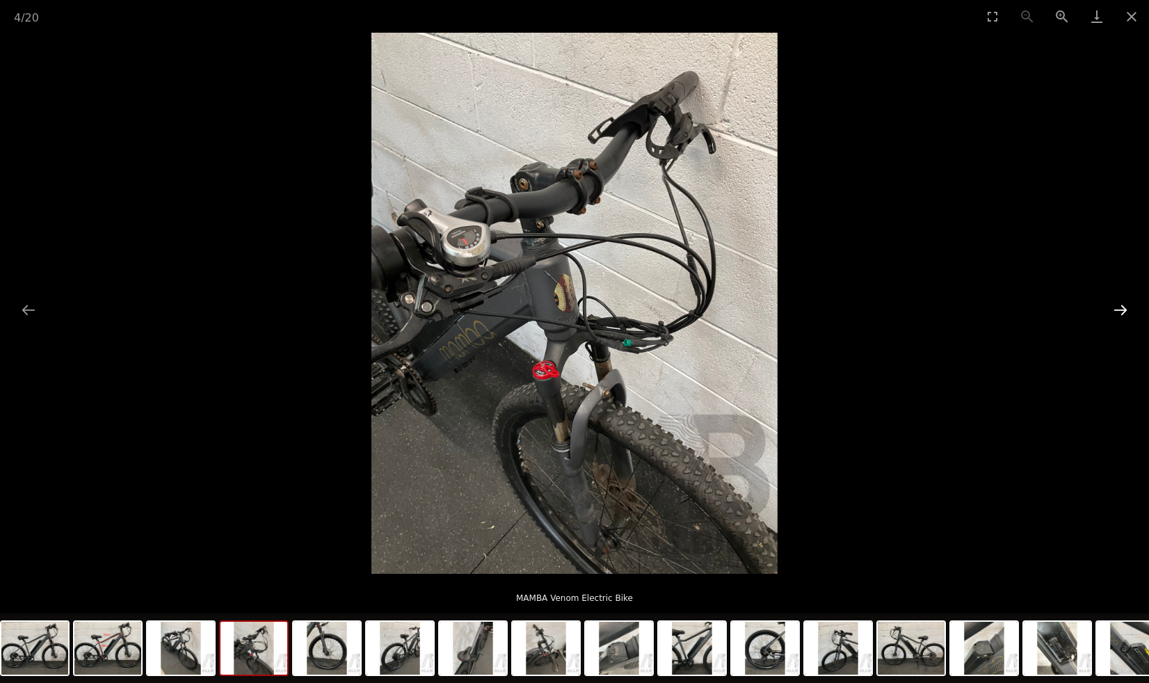
click at [1111, 309] on button "Next slide" at bounding box center [1120, 309] width 29 height 27
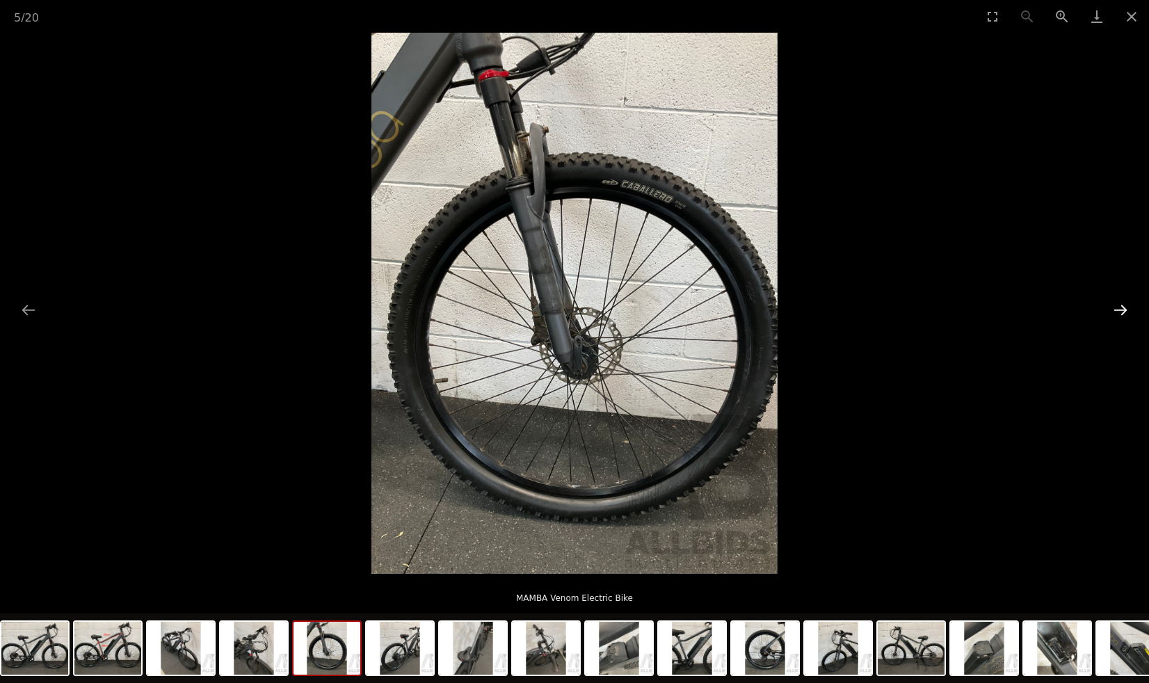
click at [1111, 309] on button "Next slide" at bounding box center [1120, 309] width 29 height 27
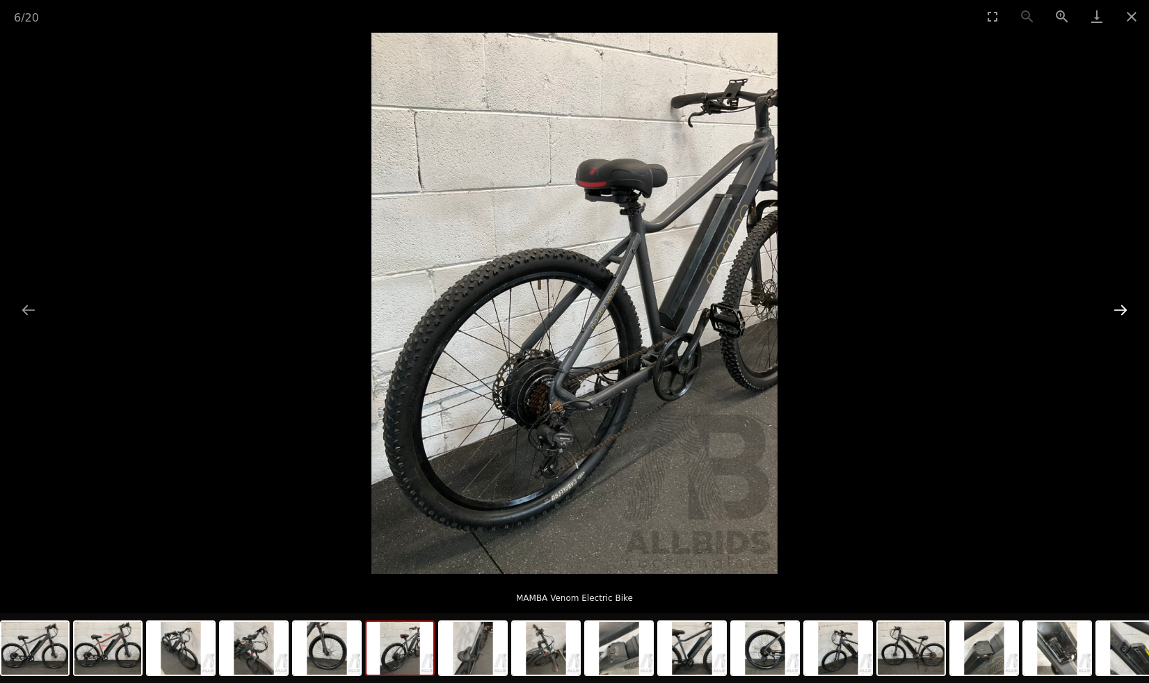
click at [1111, 309] on button "Next slide" at bounding box center [1120, 309] width 29 height 27
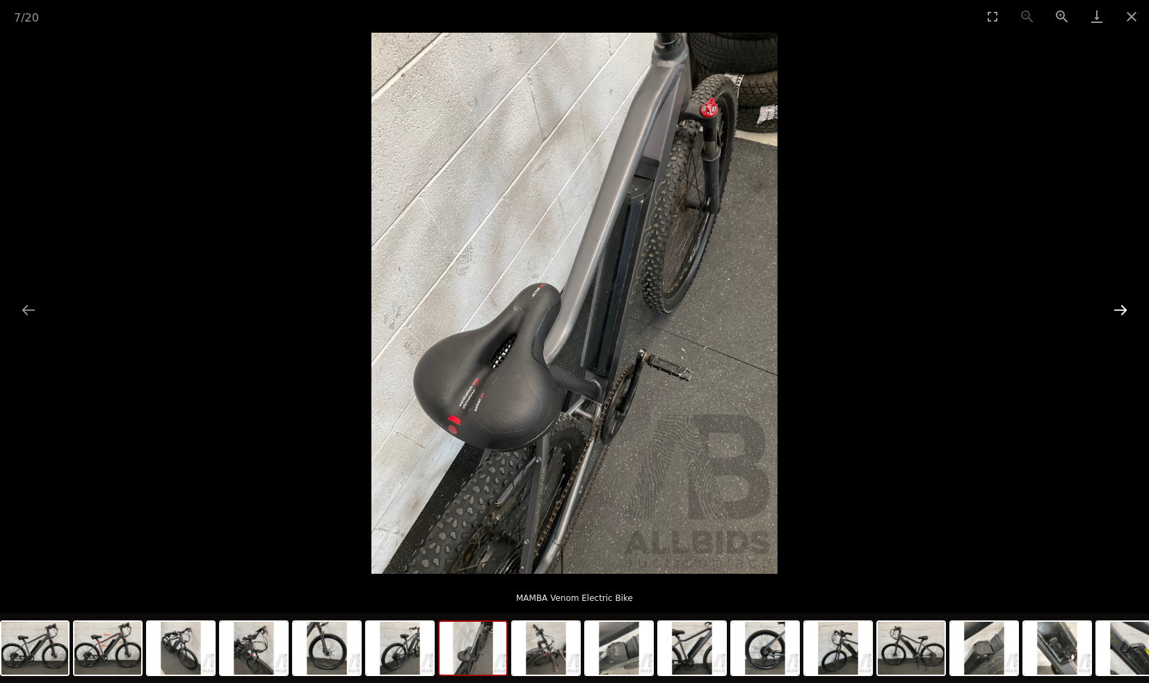
click at [1111, 309] on button "Next slide" at bounding box center [1120, 309] width 29 height 27
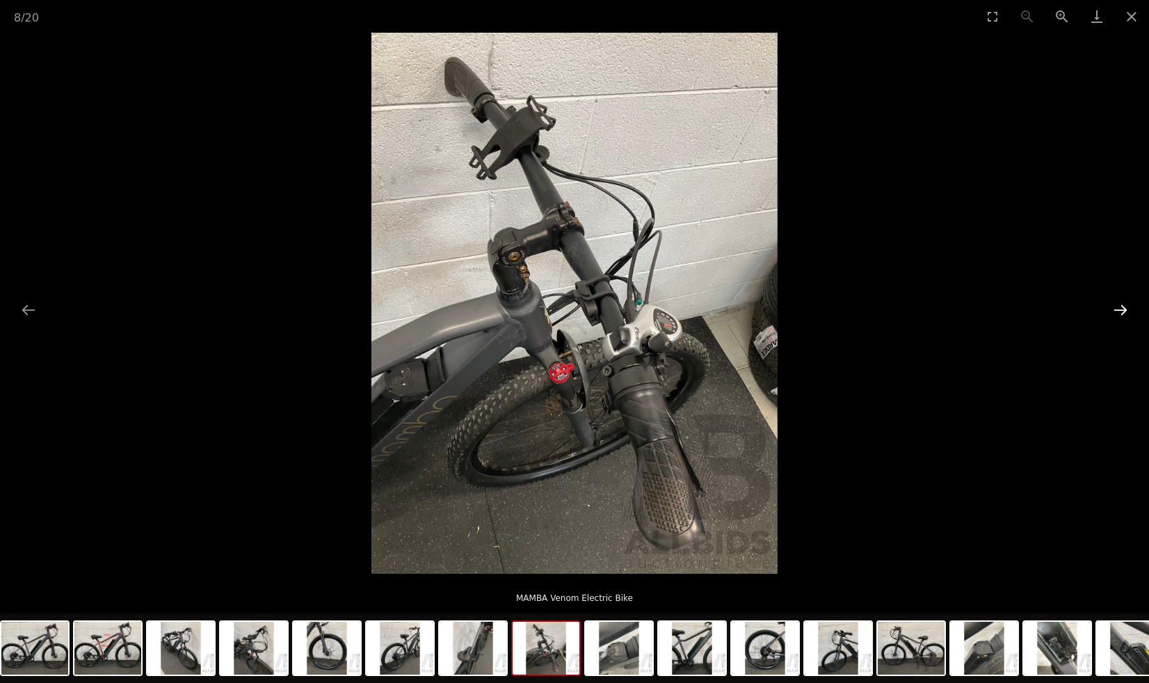
click at [1111, 309] on button "Next slide" at bounding box center [1120, 309] width 29 height 27
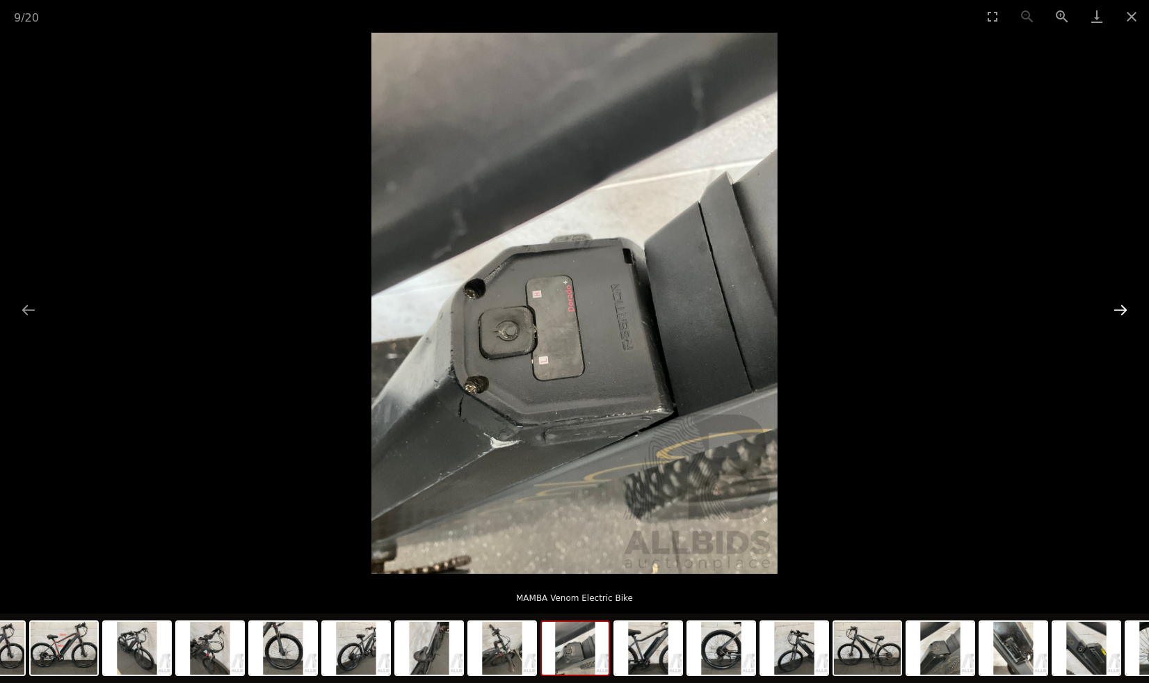
click at [1118, 305] on button "Next slide" at bounding box center [1120, 309] width 29 height 27
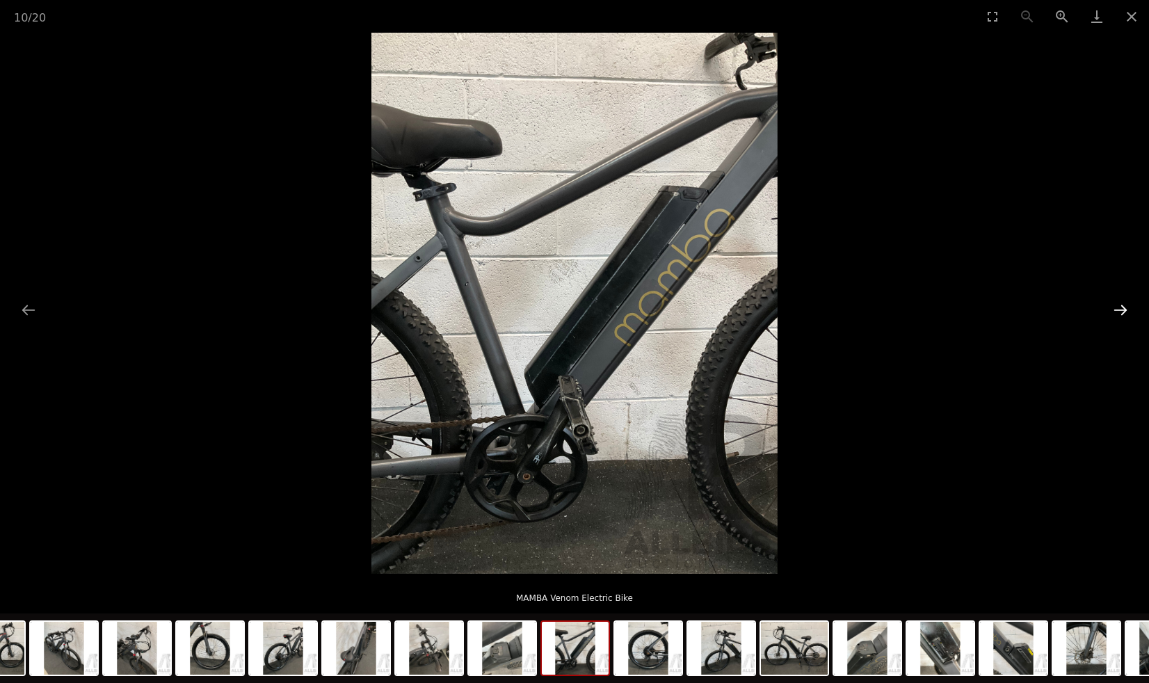
click at [1118, 305] on button "Next slide" at bounding box center [1120, 309] width 29 height 27
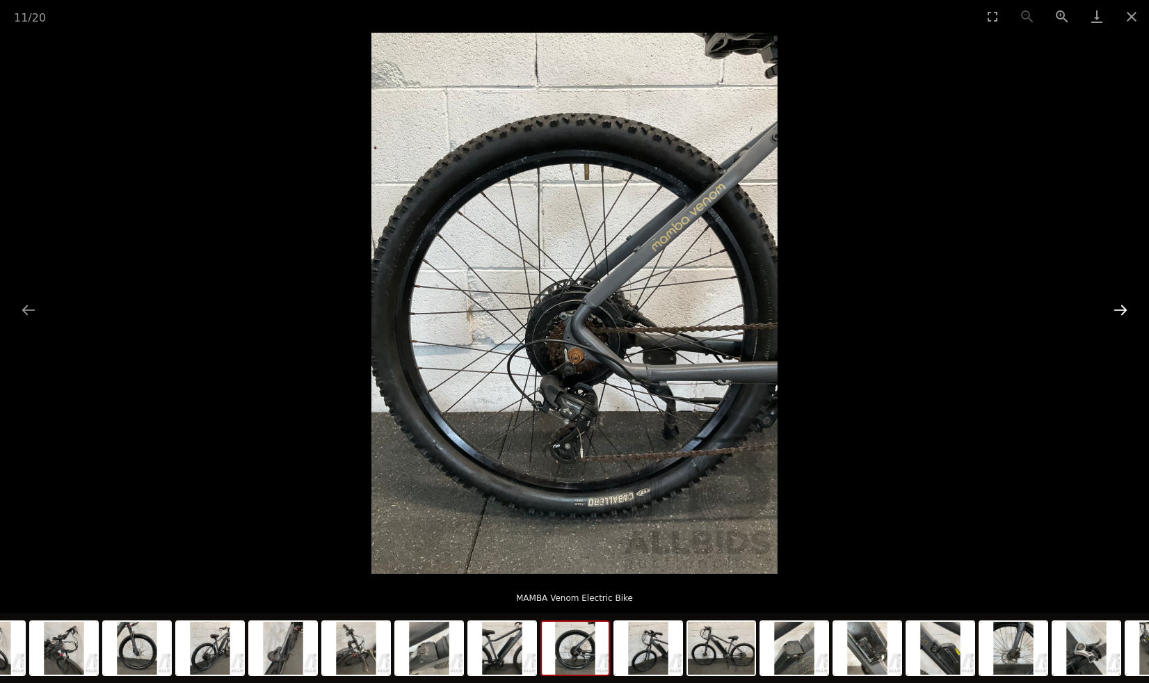
click at [1118, 305] on button "Next slide" at bounding box center [1120, 309] width 29 height 27
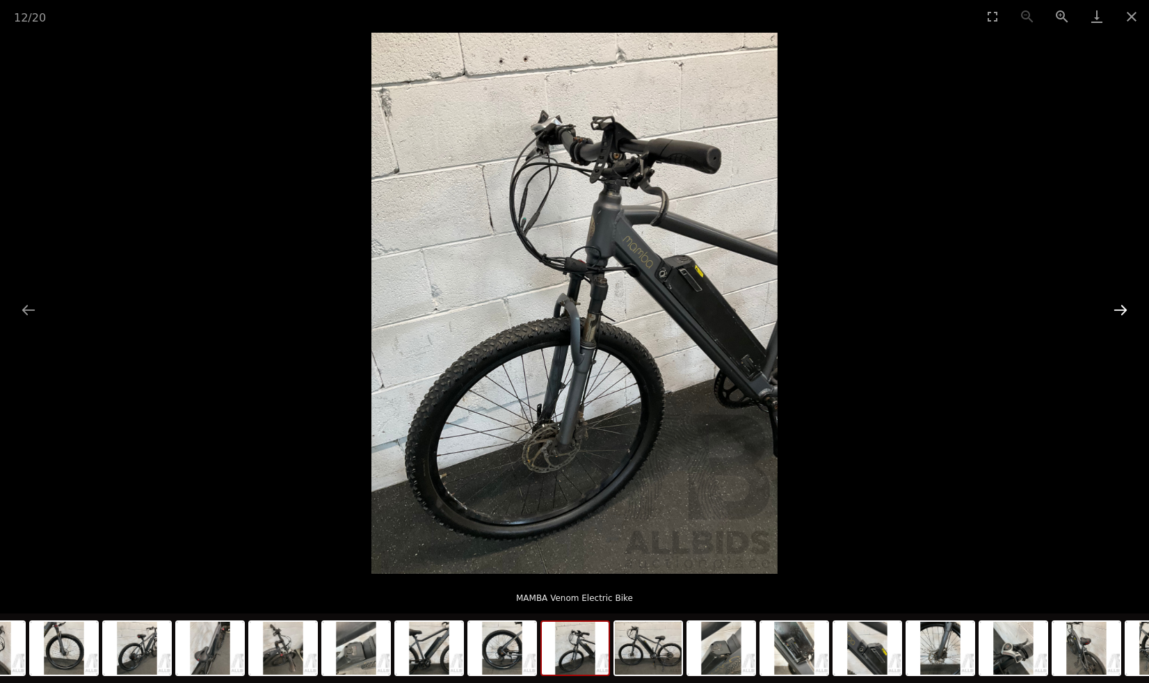
click at [1118, 305] on button "Next slide" at bounding box center [1120, 309] width 29 height 27
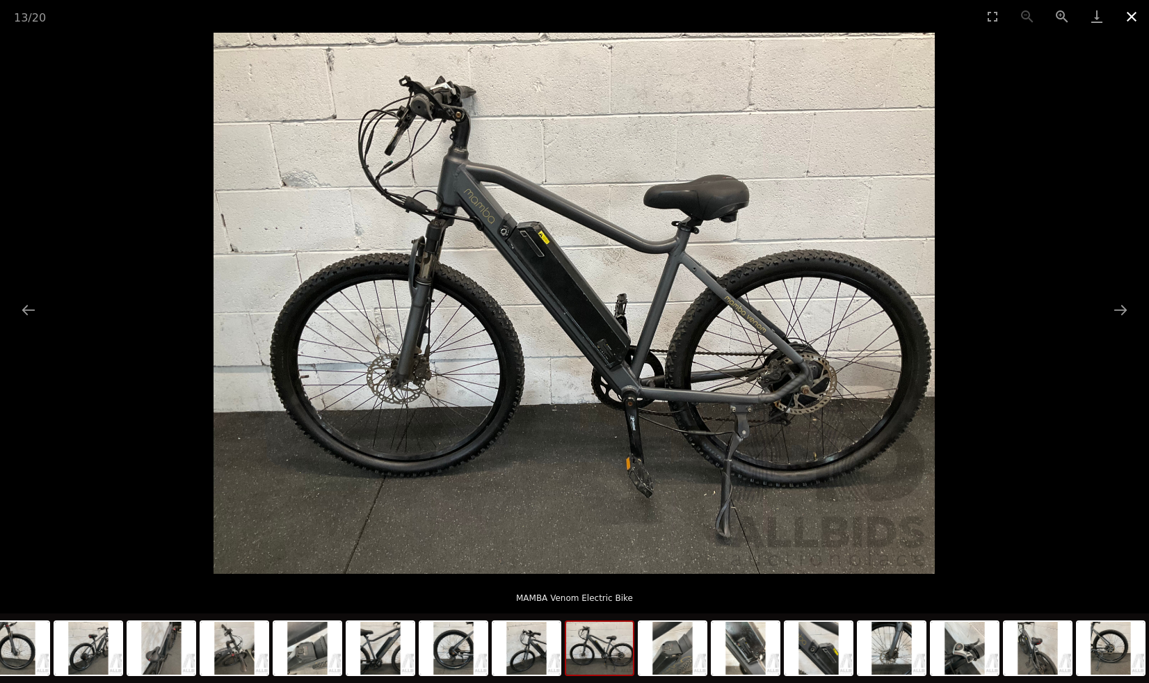
click at [1132, 18] on button "Close gallery" at bounding box center [1131, 16] width 35 height 33
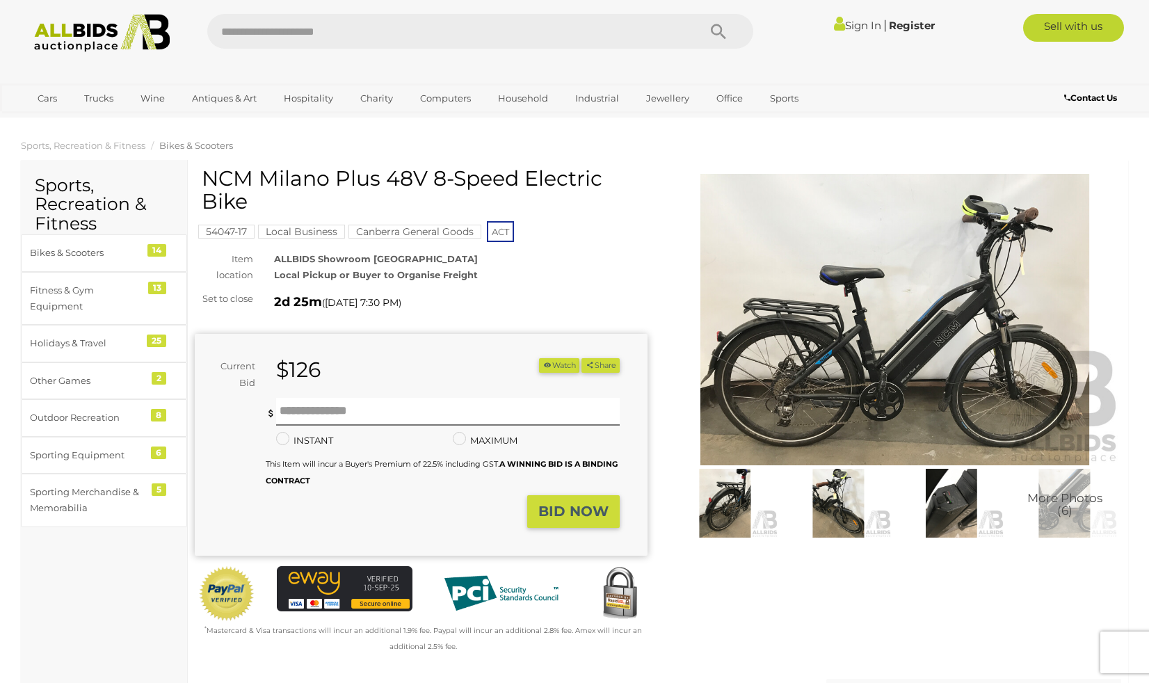
click at [800, 323] on img at bounding box center [894, 320] width 453 height 292
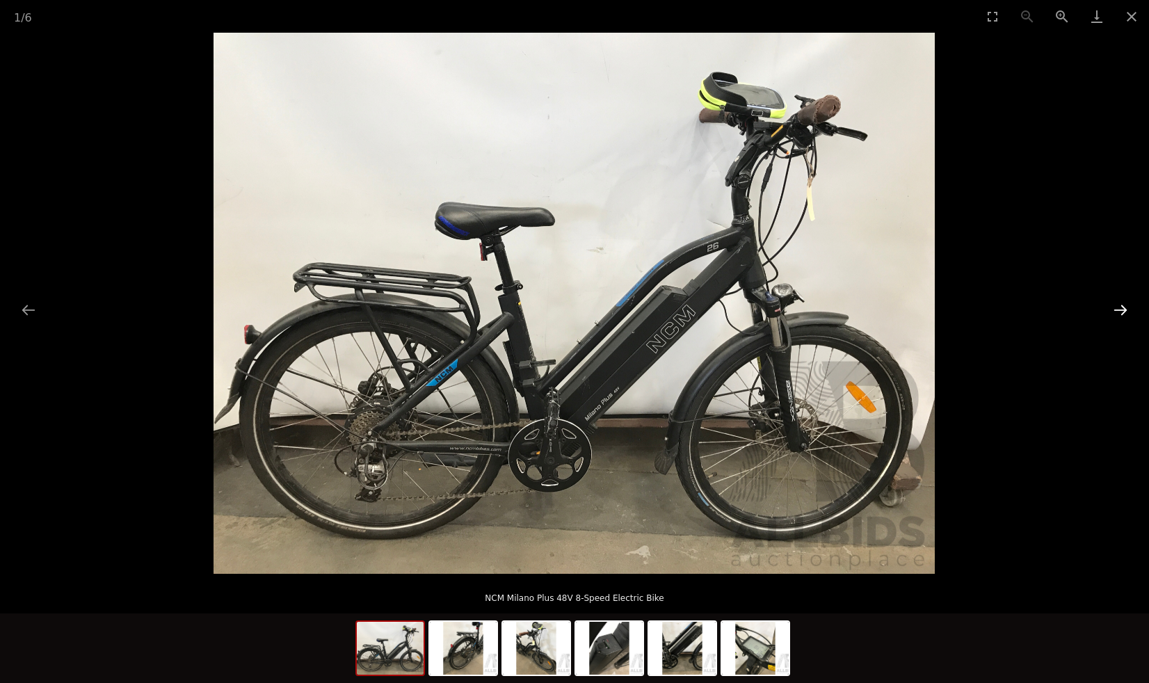
click at [1116, 309] on button "Next slide" at bounding box center [1120, 309] width 29 height 27
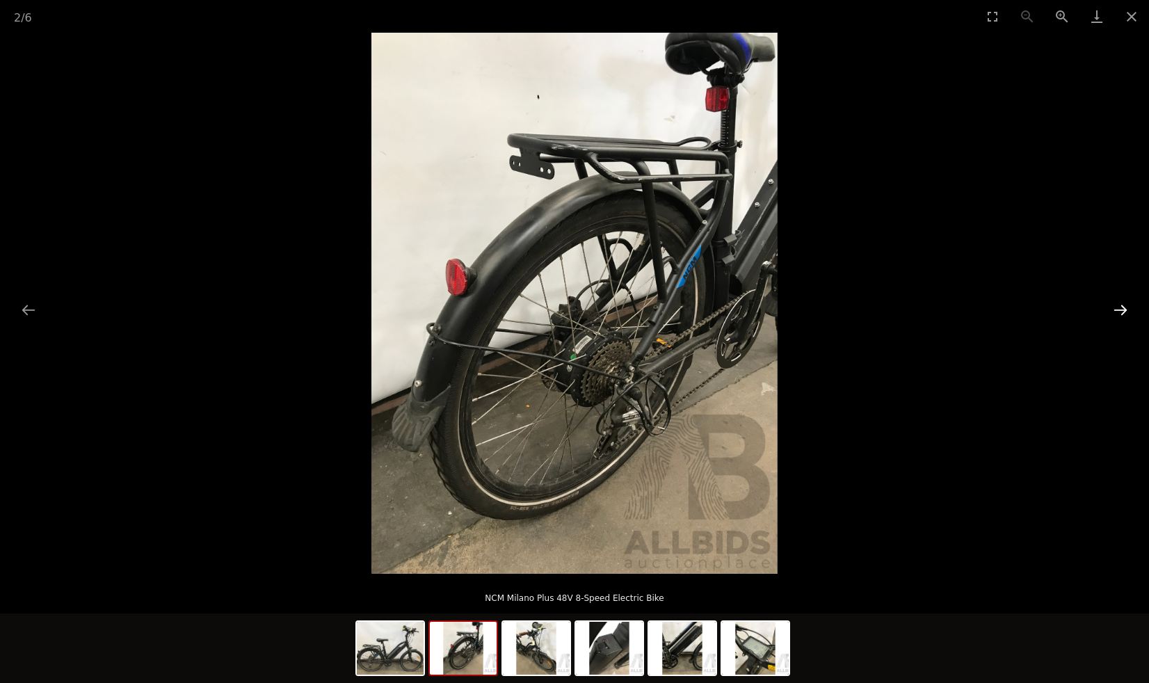
click at [1119, 309] on button "Next slide" at bounding box center [1120, 309] width 29 height 27
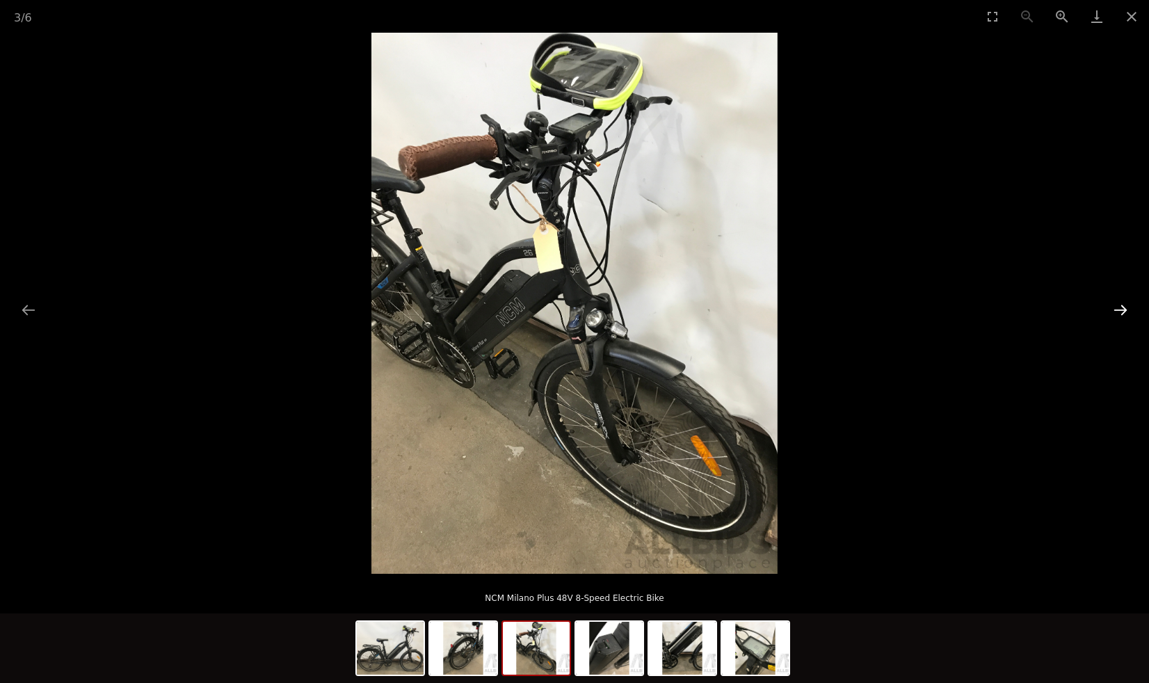
click at [1122, 308] on button "Next slide" at bounding box center [1120, 309] width 29 height 27
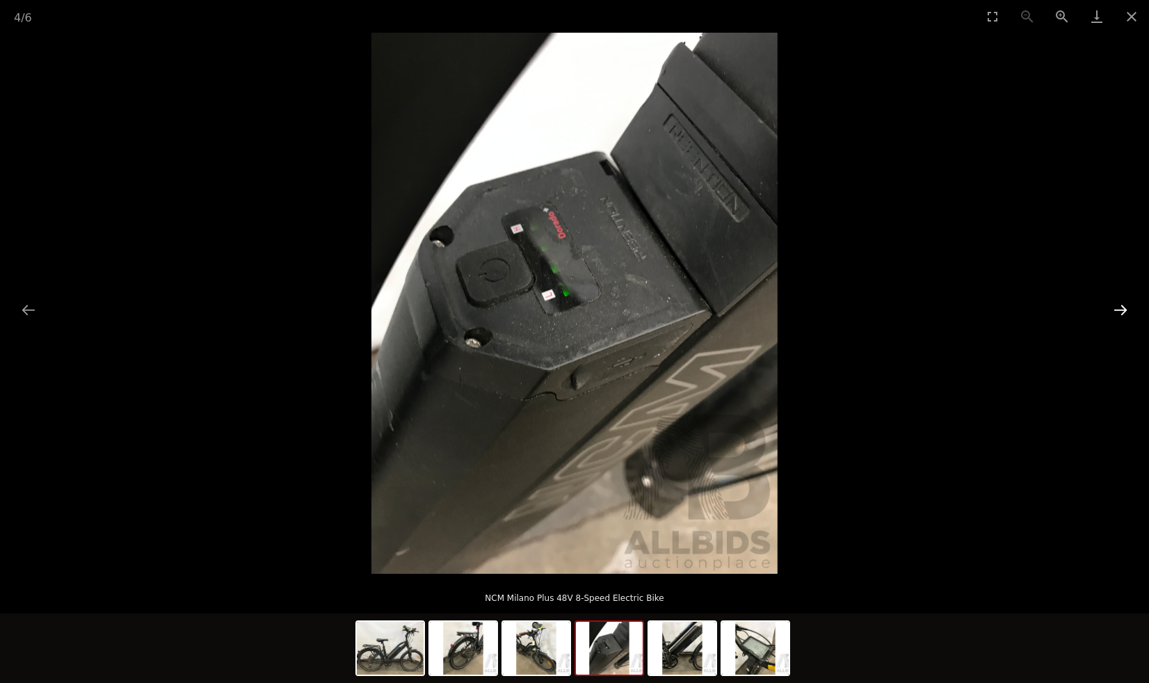
click at [1122, 308] on button "Next slide" at bounding box center [1120, 309] width 29 height 27
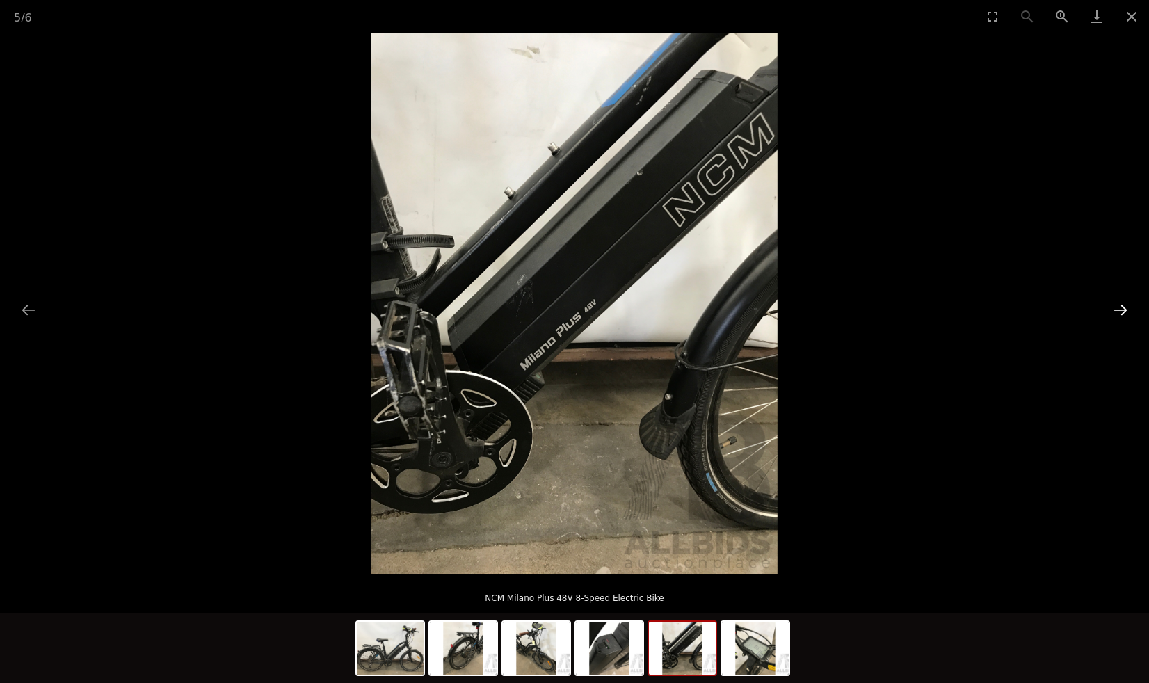
click at [1124, 308] on button "Next slide" at bounding box center [1120, 309] width 29 height 27
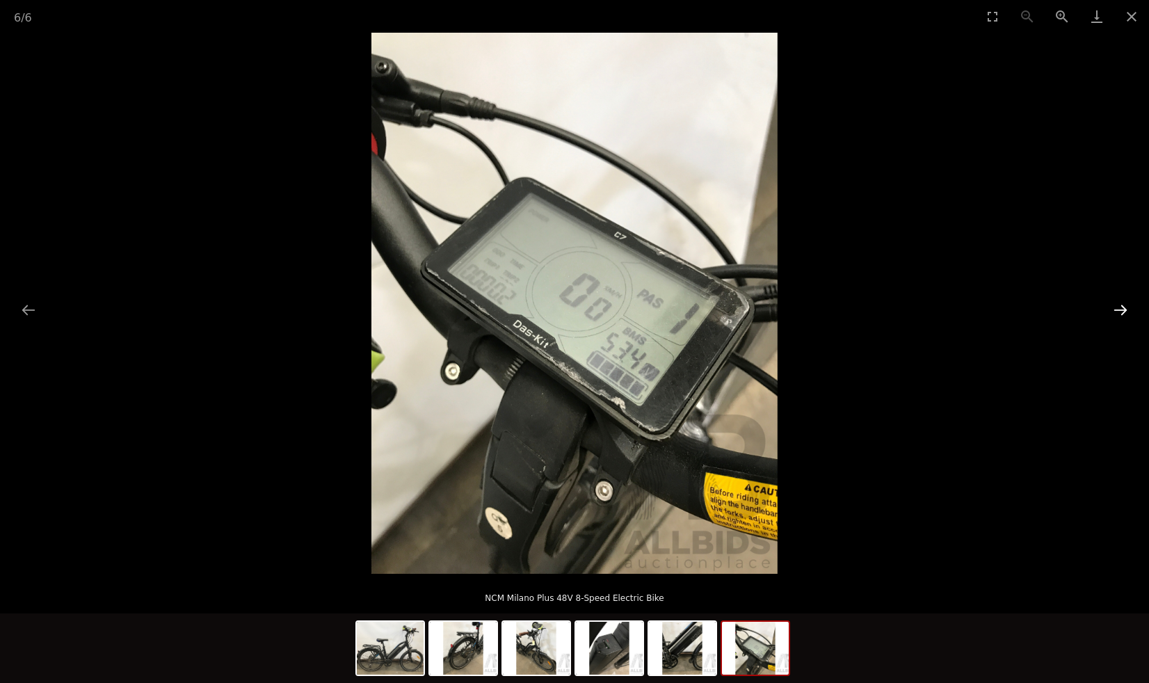
click at [1124, 308] on button "Next slide" at bounding box center [1120, 309] width 29 height 27
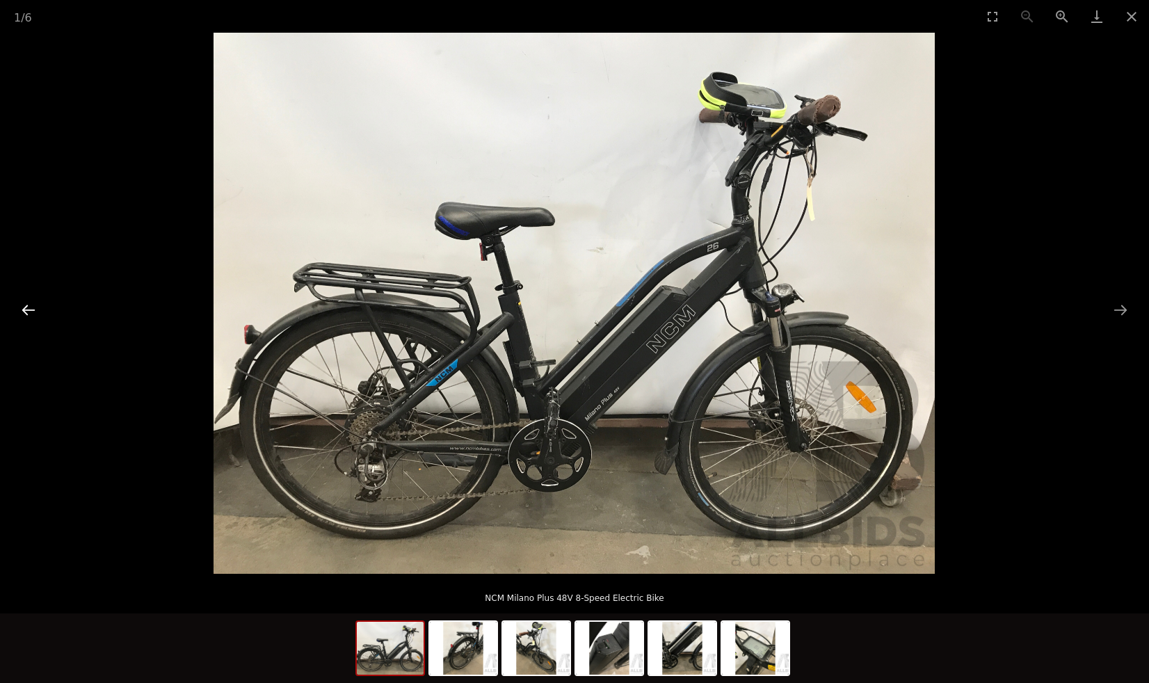
click at [26, 312] on button "Previous slide" at bounding box center [28, 309] width 29 height 27
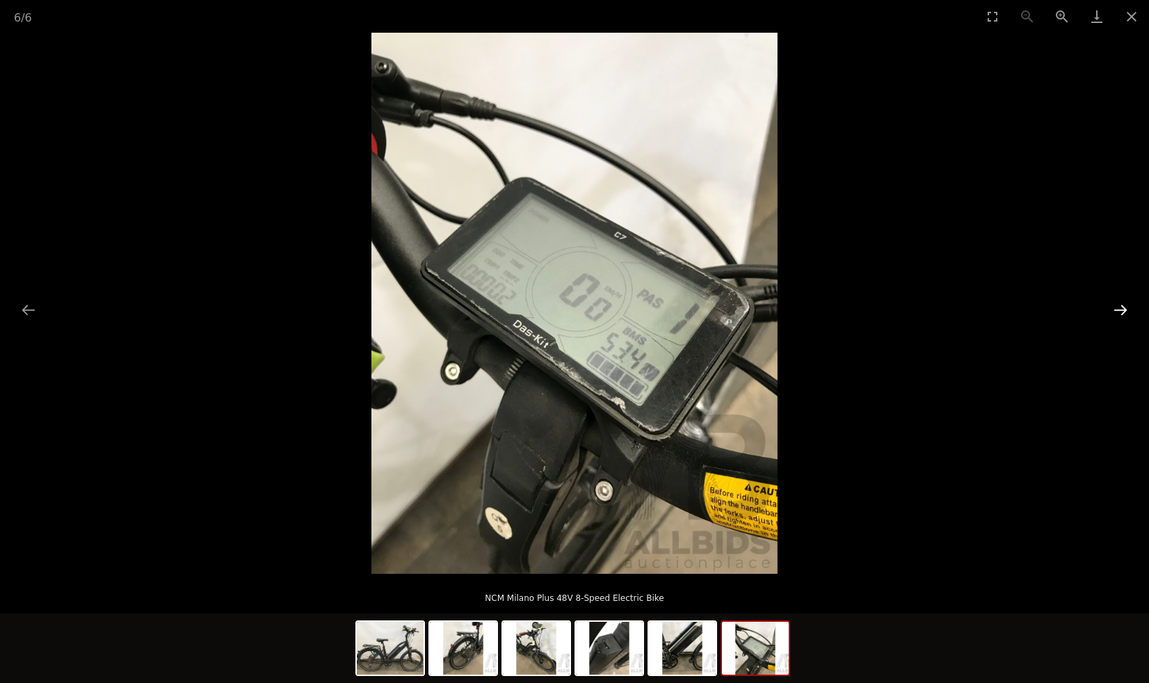
click at [1120, 314] on button "Next slide" at bounding box center [1120, 309] width 29 height 27
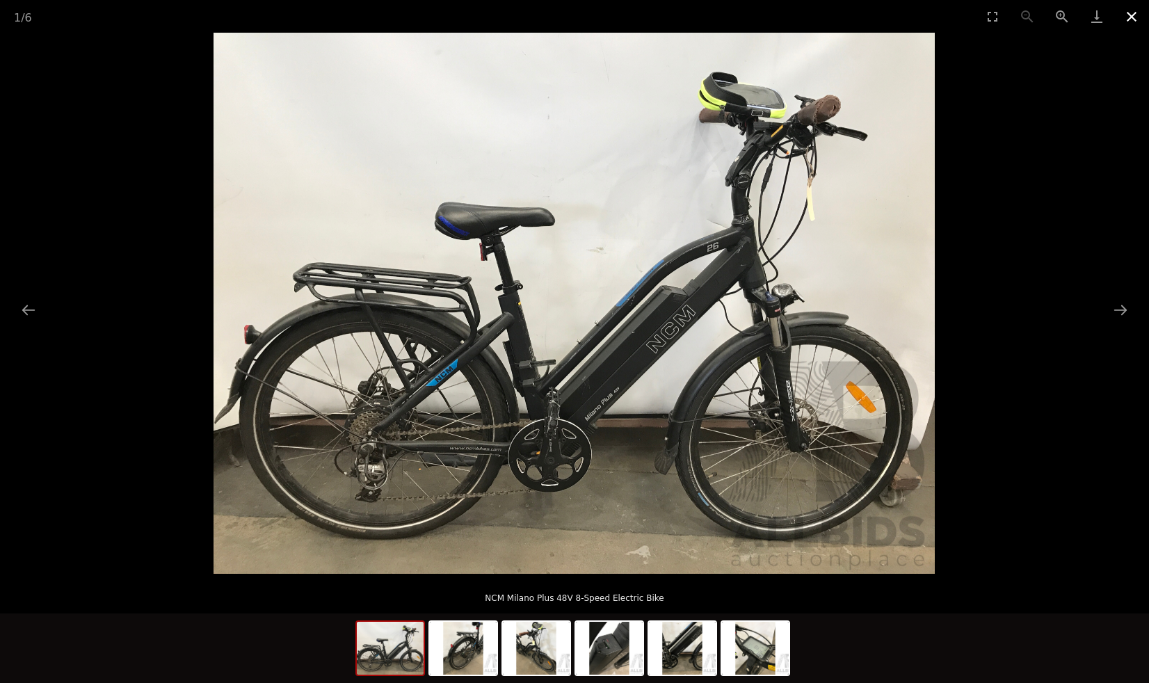
click at [1129, 18] on button "Close gallery" at bounding box center [1131, 16] width 35 height 33
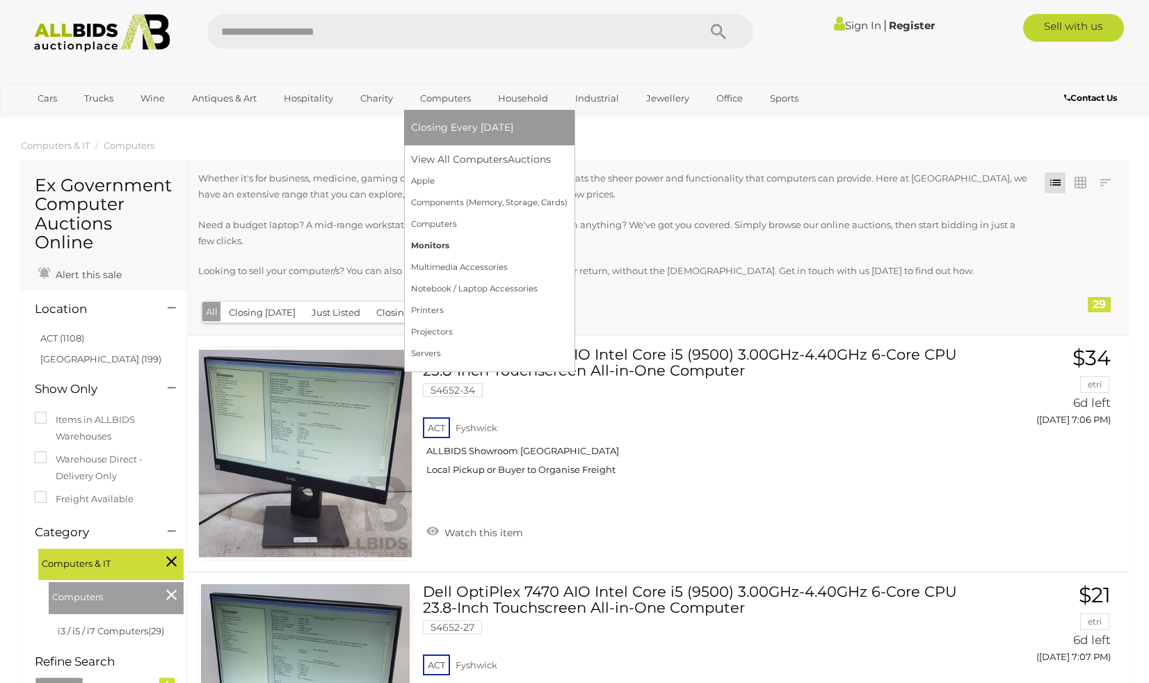
click at [435, 248] on link "Monitors" at bounding box center [489, 246] width 156 height 22
